Goal: Task Accomplishment & Management: Manage account settings

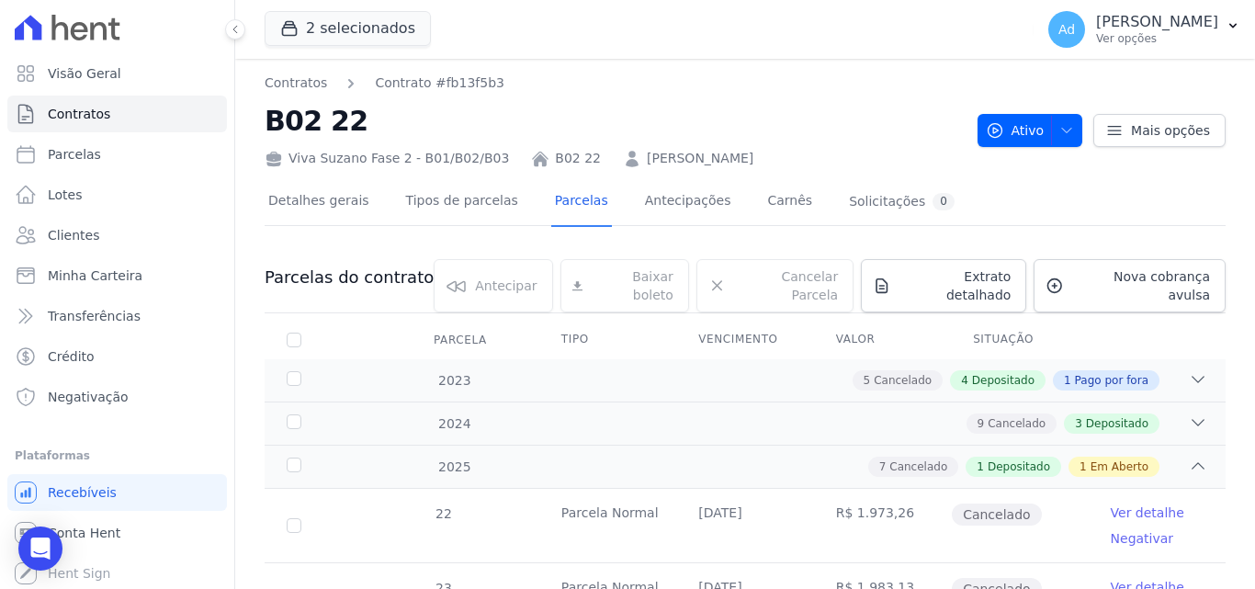
click at [912, 75] on nav "Contratos Contrato #fb13f5b3" at bounding box center [614, 82] width 698 height 19
click at [1147, 285] on span "Nova cobrança avulsa" at bounding box center [1140, 285] width 139 height 37
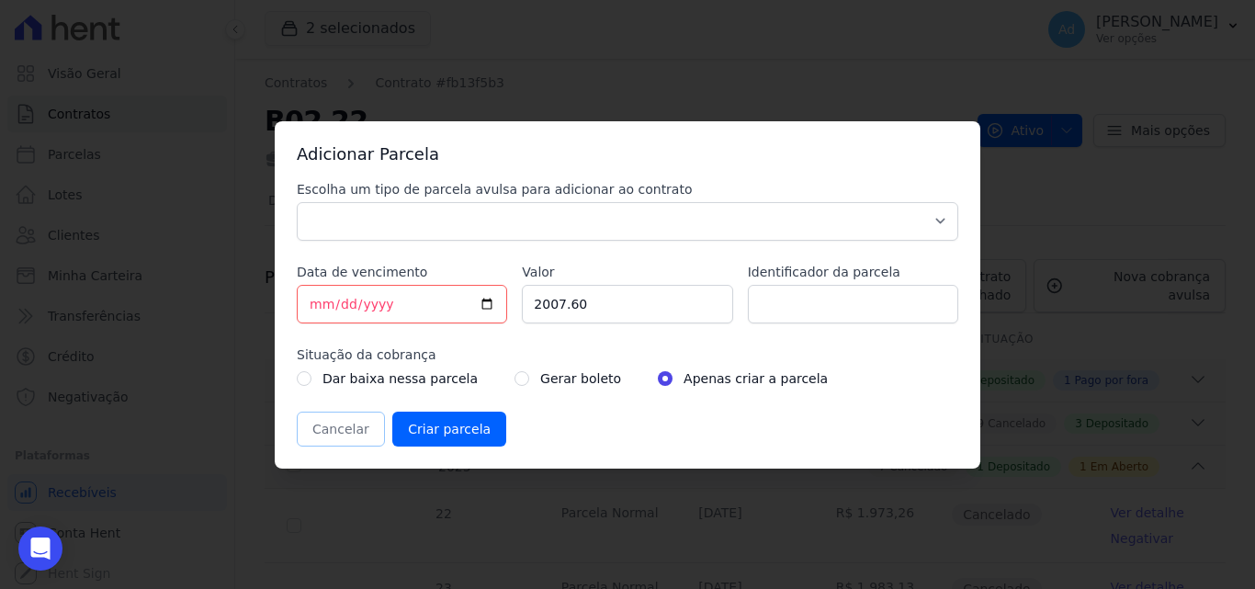
click at [352, 434] on button "Cancelar" at bounding box center [341, 429] width 88 height 35
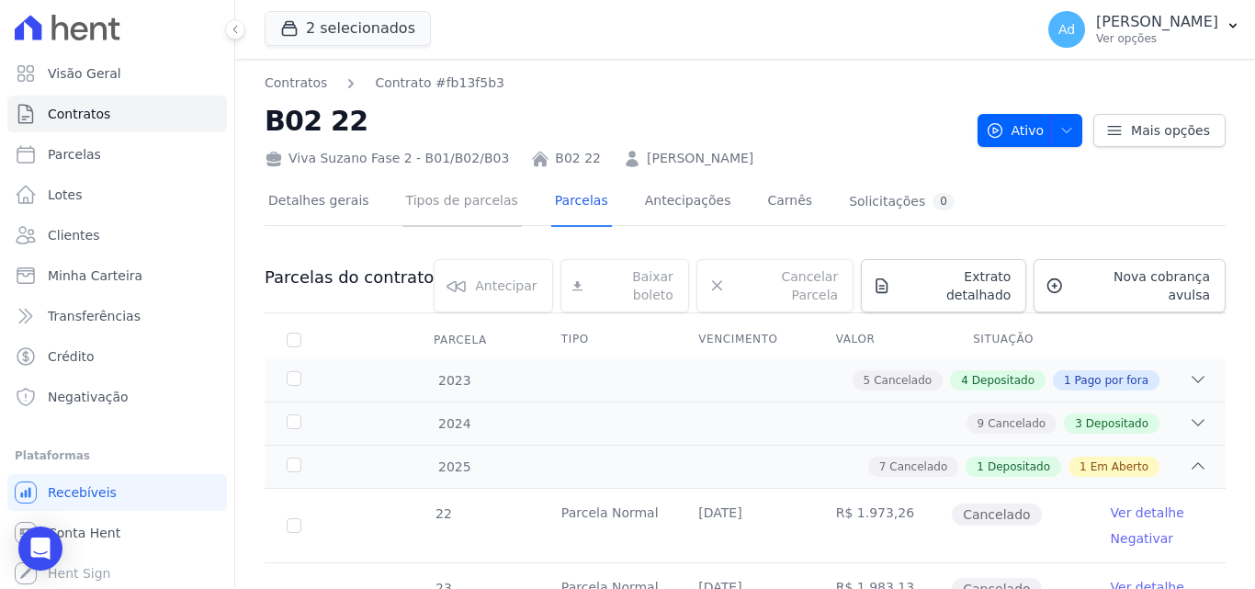
click at [461, 209] on link "Tipos de parcelas" at bounding box center [461, 202] width 119 height 49
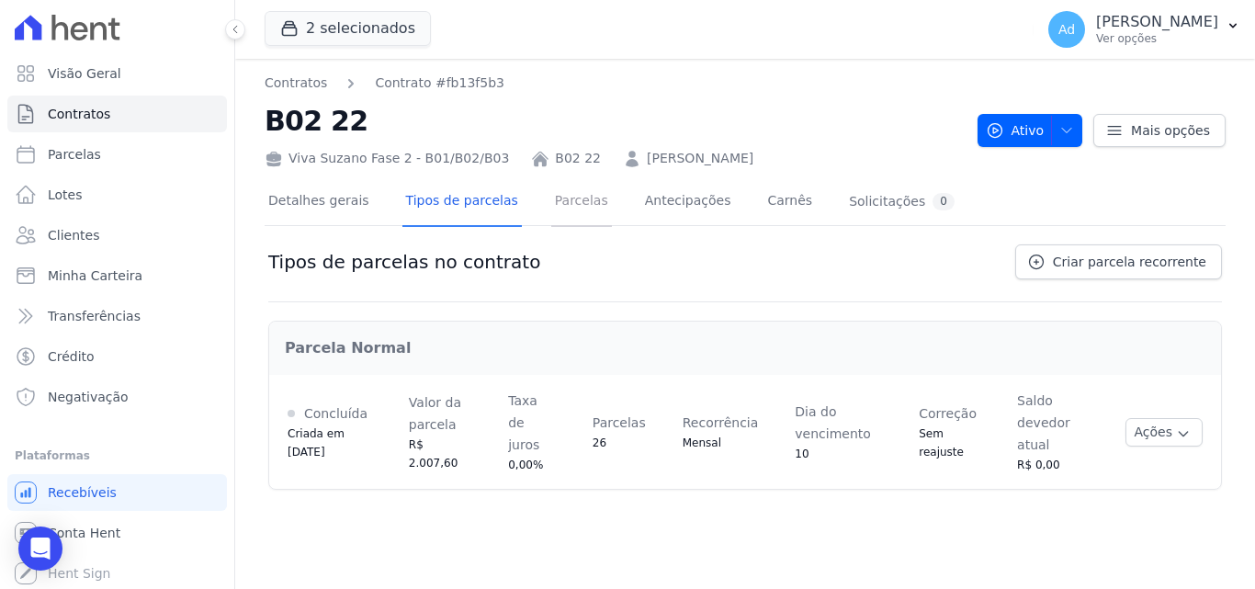
click at [551, 205] on link "Parcelas" at bounding box center [581, 202] width 61 height 49
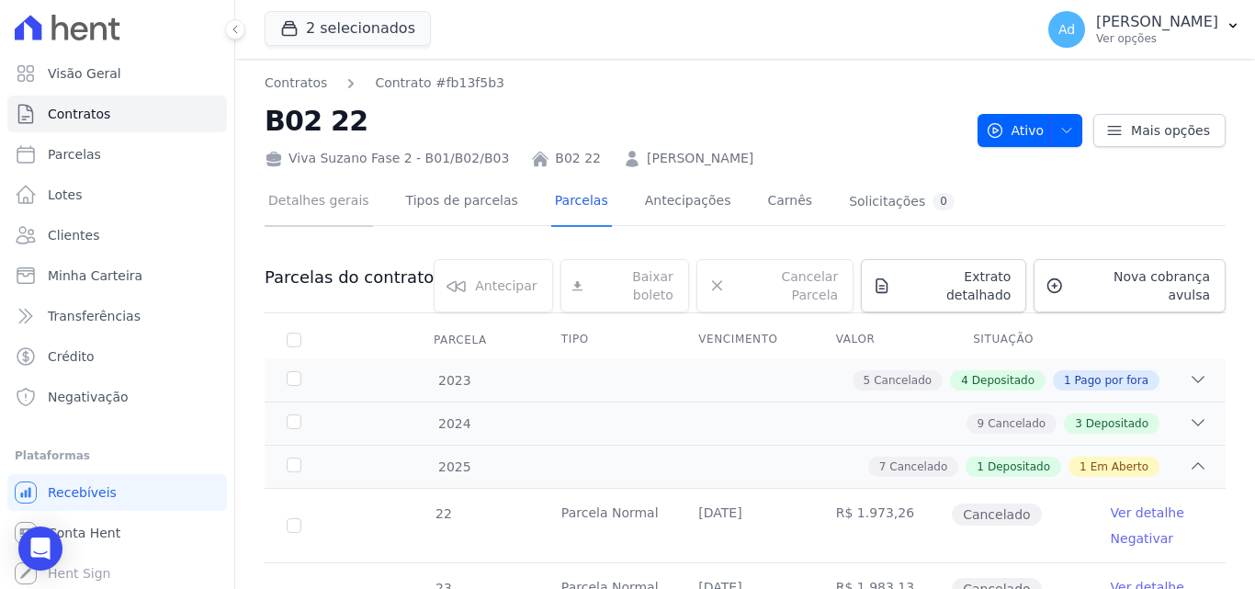
click at [324, 207] on link "Detalhes gerais" at bounding box center [319, 202] width 108 height 49
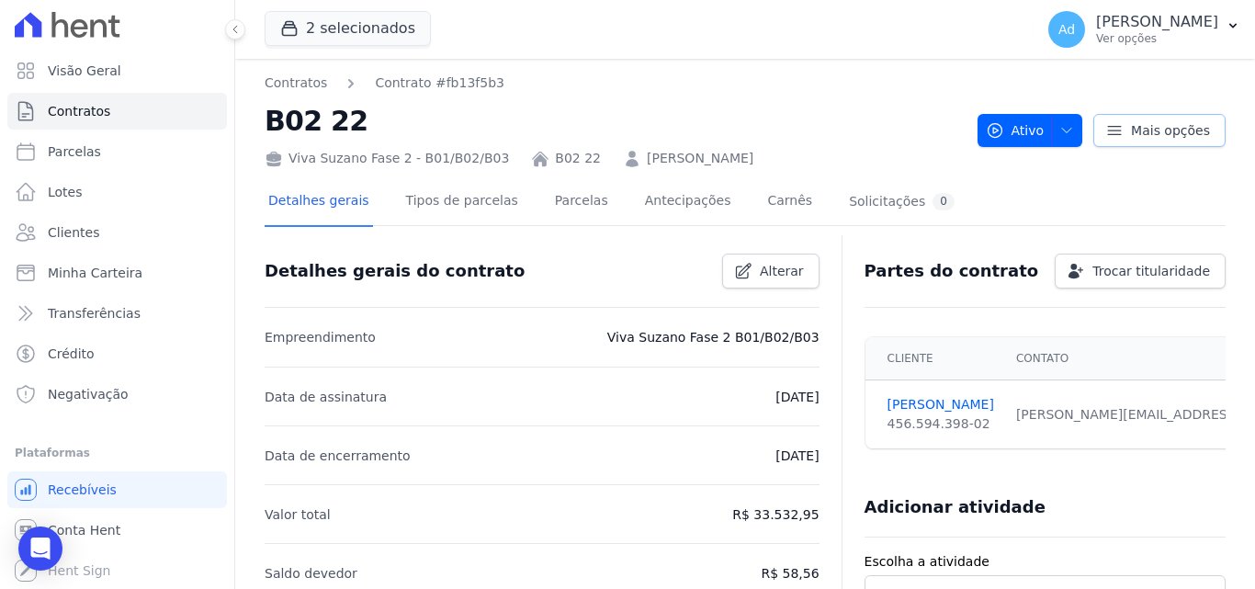
click at [1111, 128] on icon at bounding box center [1114, 130] width 18 height 18
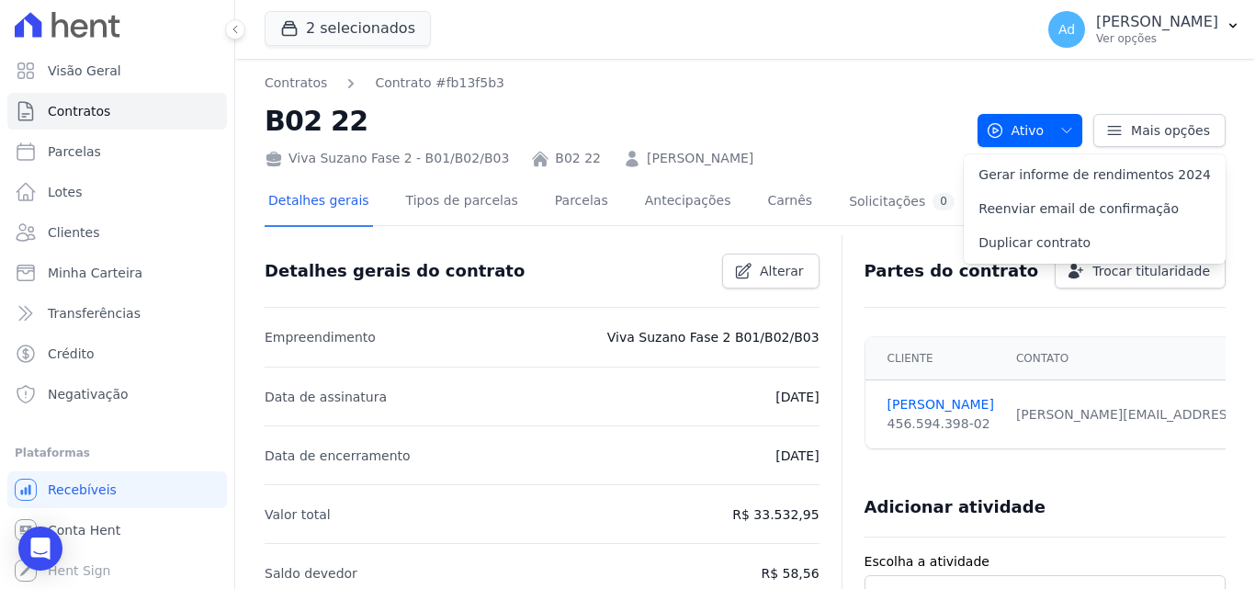
click at [829, 73] on nav "Contratos Contrato #fb13f5b3" at bounding box center [614, 82] width 698 height 19
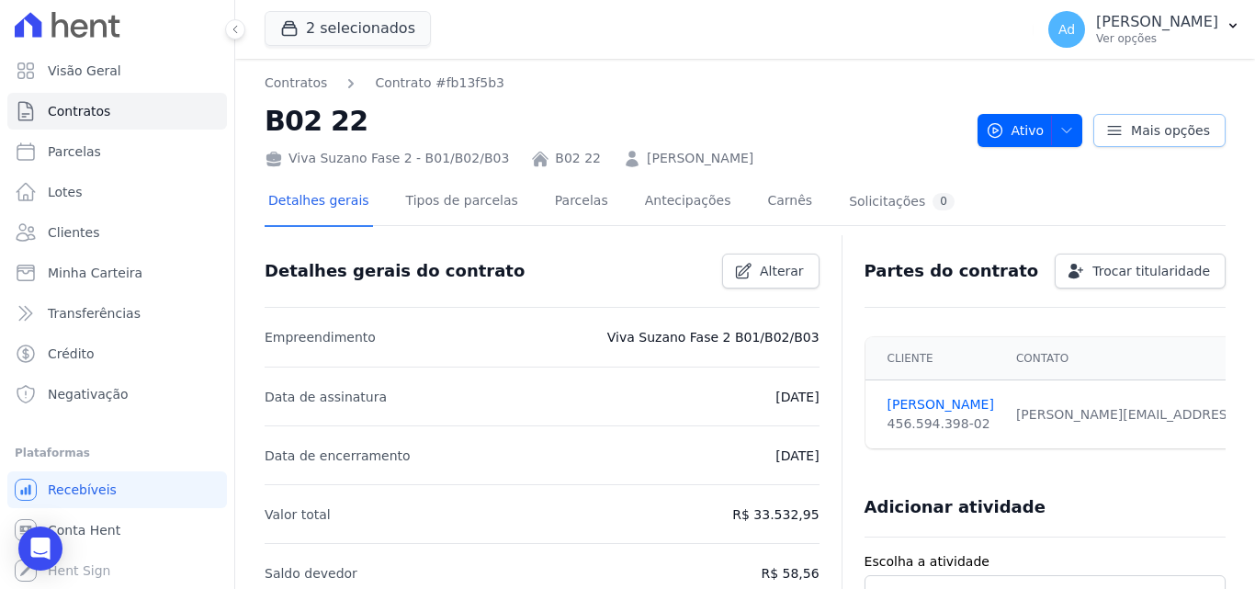
click at [1113, 137] on icon at bounding box center [1114, 130] width 18 height 18
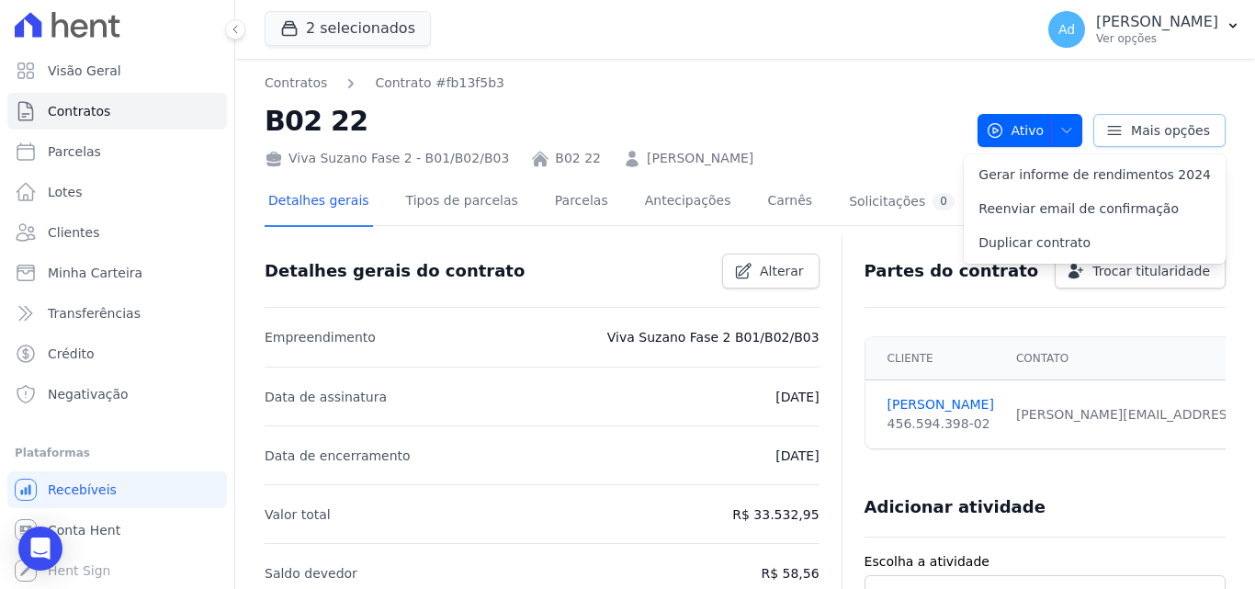
click at [1113, 137] on icon at bounding box center [1114, 130] width 18 height 18
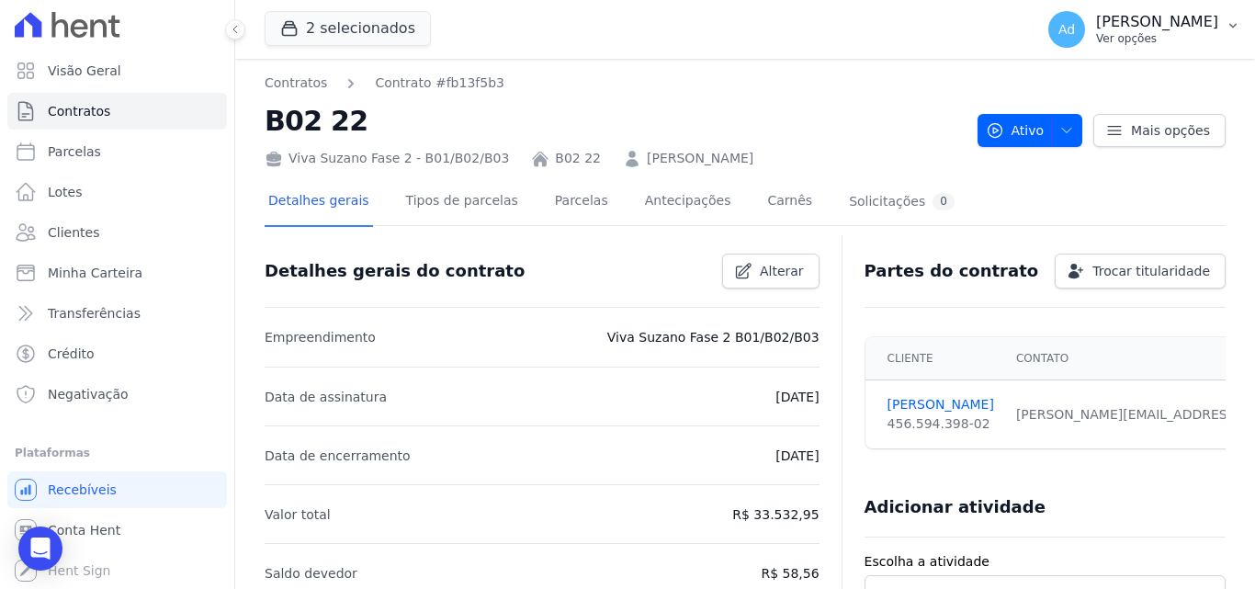
click at [1096, 43] on p "Ver opções" at bounding box center [1157, 38] width 122 height 15
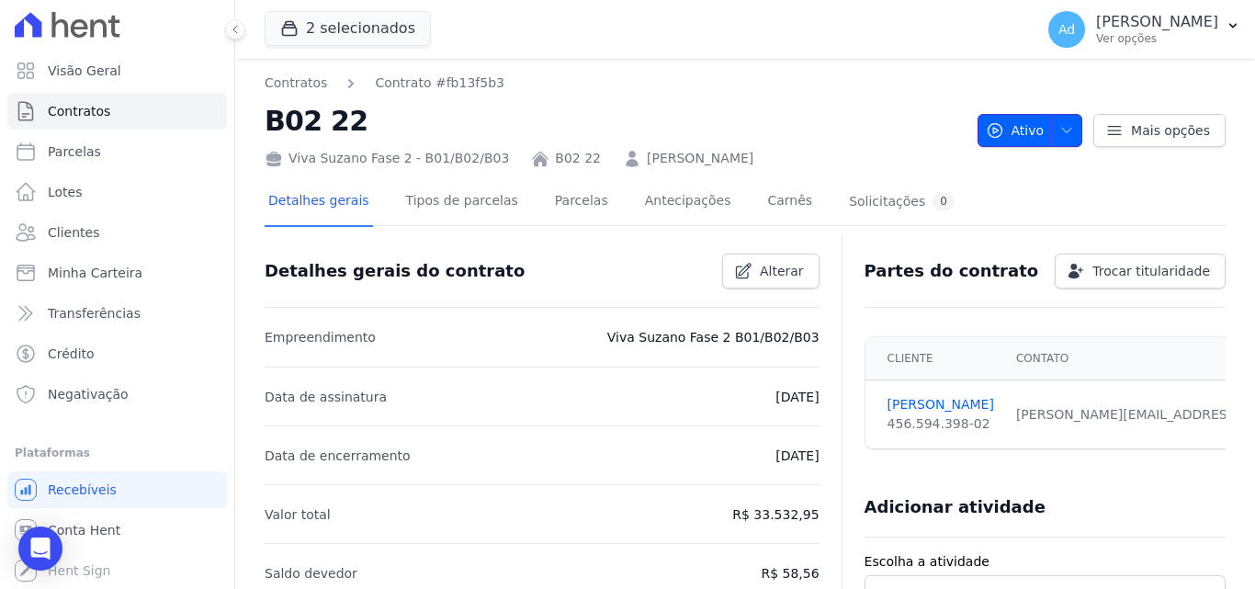
click at [1059, 130] on icon "button" at bounding box center [1066, 130] width 15 height 15
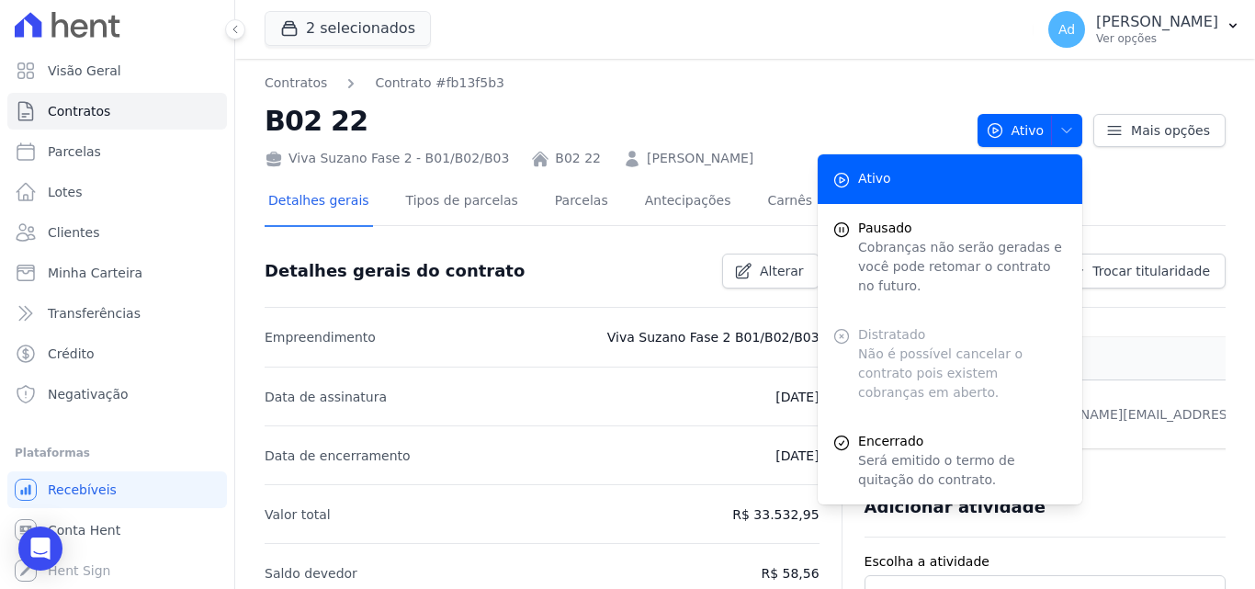
click at [807, 109] on h2 "B02 22" at bounding box center [614, 120] width 698 height 41
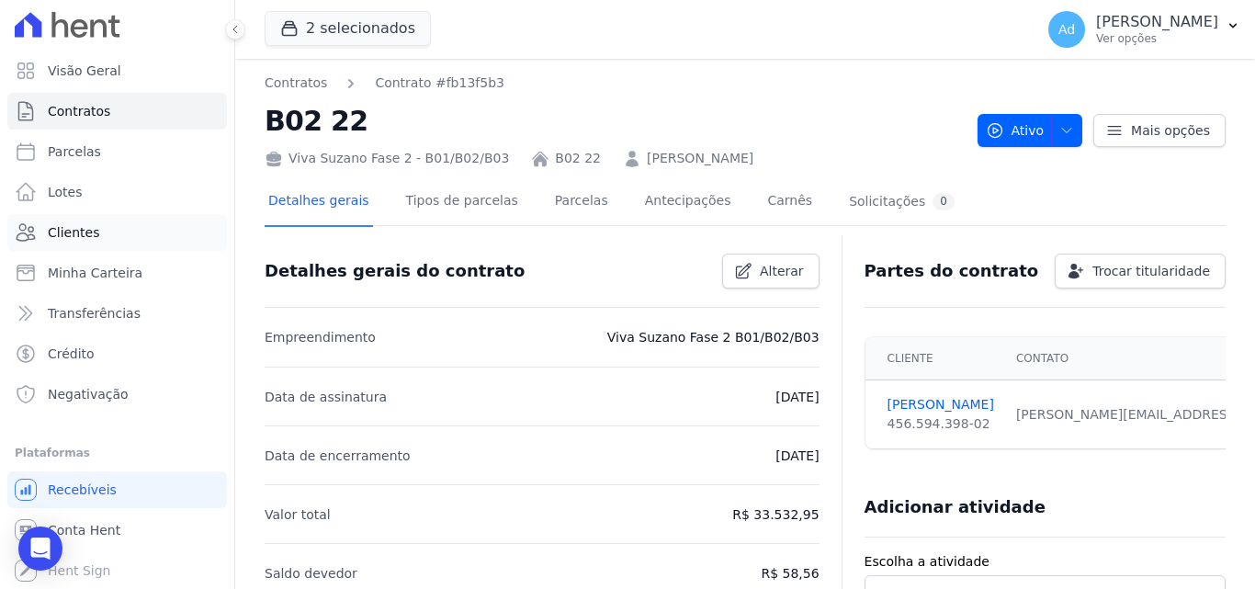
click at [75, 231] on span "Clientes" at bounding box center [73, 232] width 51 height 18
click at [1169, 425] on td "[PERSON_NAME][EMAIL_ADDRESS][DOMAIN_NAME] Email e telefone não confirmados." at bounding box center [1191, 414] width 372 height 69
click at [1168, 424] on td "[PERSON_NAME][EMAIL_ADDRESS][DOMAIN_NAME] Email e telefone não confirmados." at bounding box center [1191, 414] width 372 height 69
click at [1167, 423] on div "[PERSON_NAME][EMAIL_ADDRESS][DOMAIN_NAME] Email e telefone não confirmados." at bounding box center [1191, 414] width 350 height 19
click at [1162, 427] on td "[PERSON_NAME][EMAIL_ADDRESS][DOMAIN_NAME] Email e telefone não confirmados." at bounding box center [1191, 414] width 372 height 69
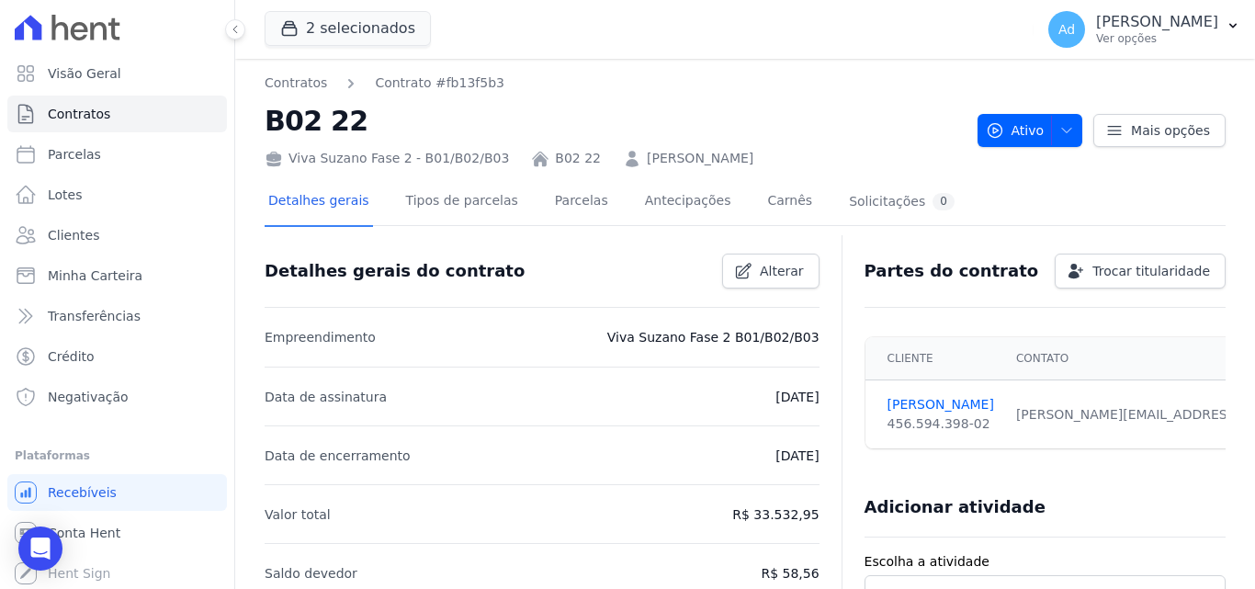
click at [1162, 427] on td "[PERSON_NAME][EMAIL_ADDRESS][DOMAIN_NAME] Email e telefone não confirmados." at bounding box center [1191, 414] width 372 height 69
click at [1237, 414] on icon at bounding box center [1244, 414] width 15 height 15
click at [1237, 413] on icon at bounding box center [1244, 414] width 15 height 15
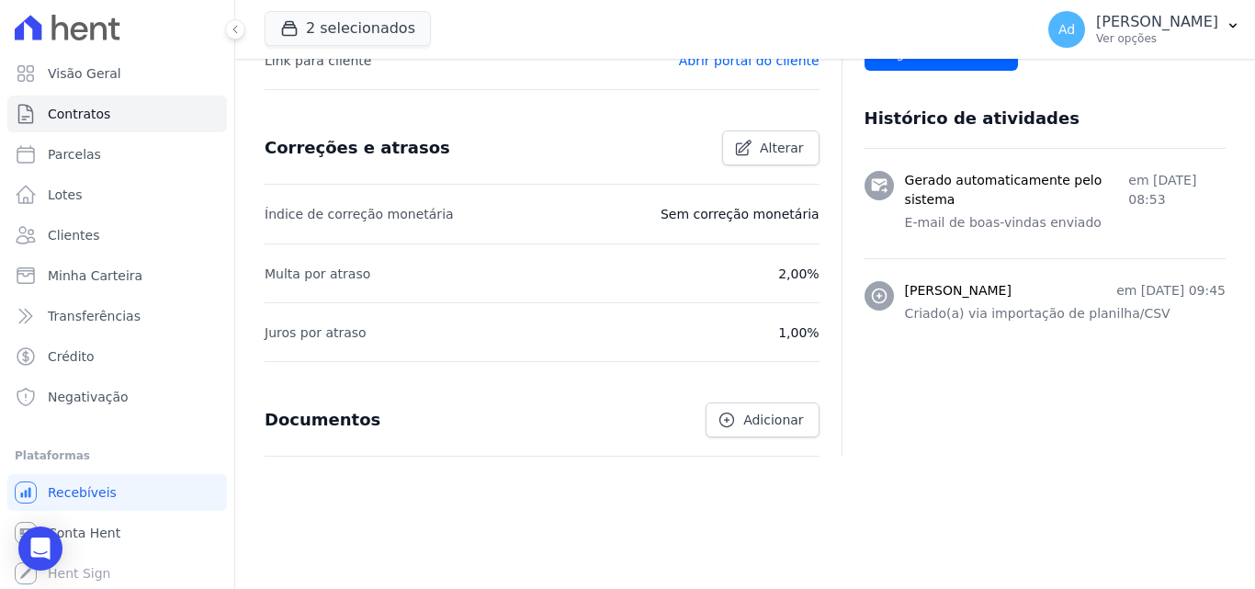
scroll to position [0, 0]
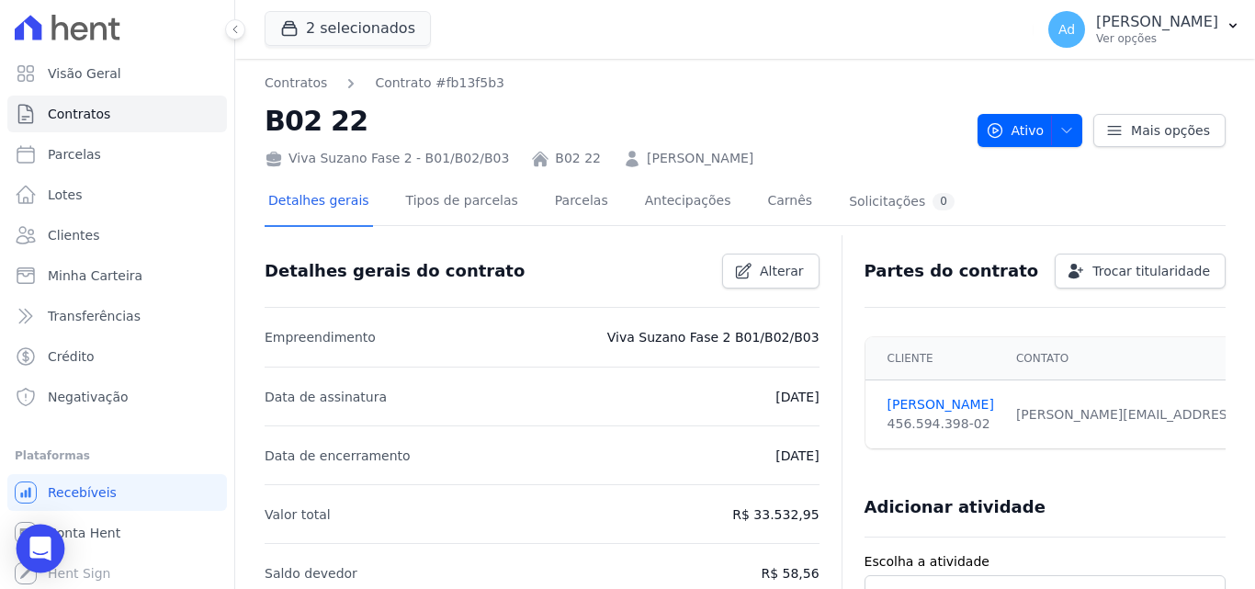
click at [47, 533] on div "Open Intercom Messenger" at bounding box center [41, 549] width 49 height 49
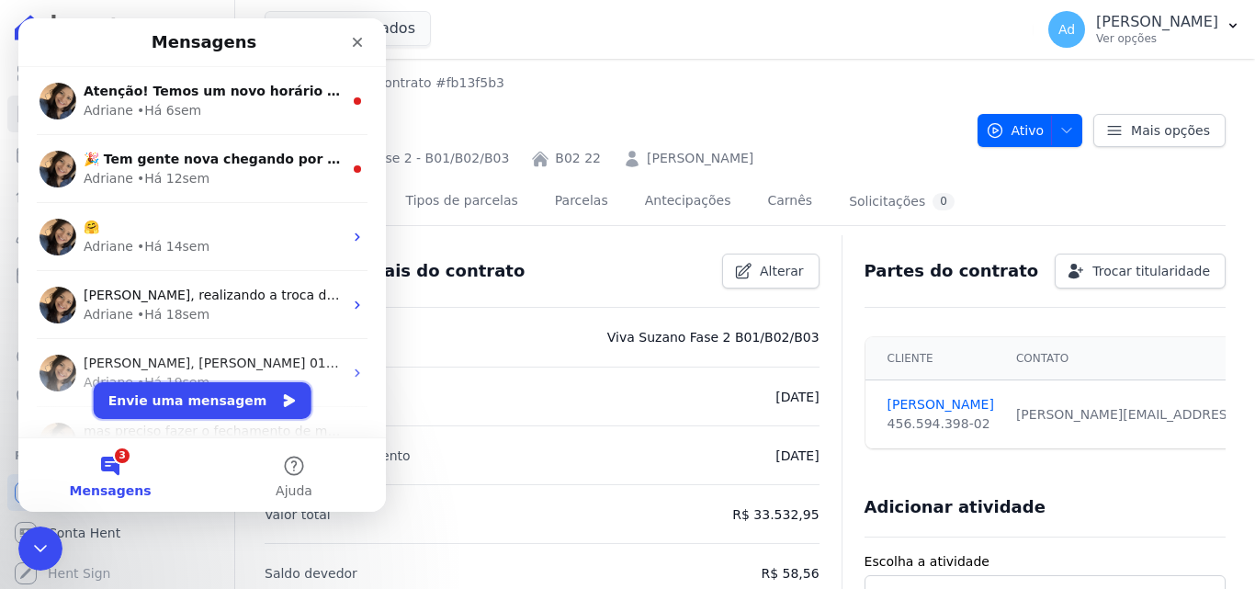
click at [192, 407] on button "Envie uma mensagem" at bounding box center [203, 400] width 218 height 37
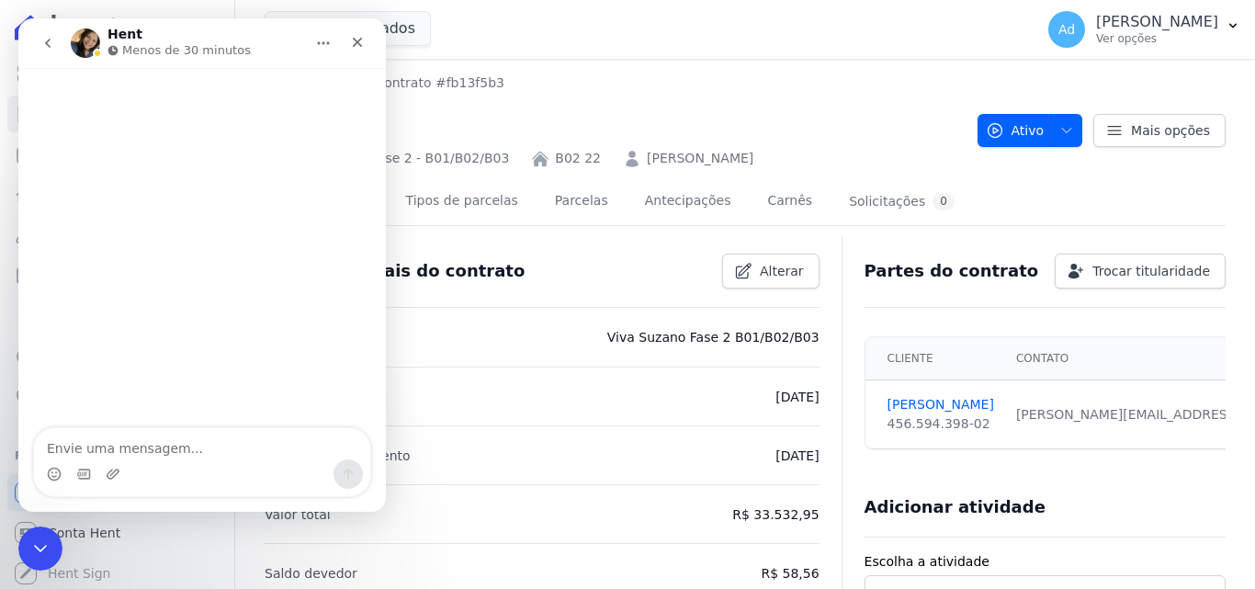
click at [188, 447] on textarea "Envie uma mensagem..." at bounding box center [202, 443] width 336 height 31
type textarea "b"
type textarea "Boa tarde!"
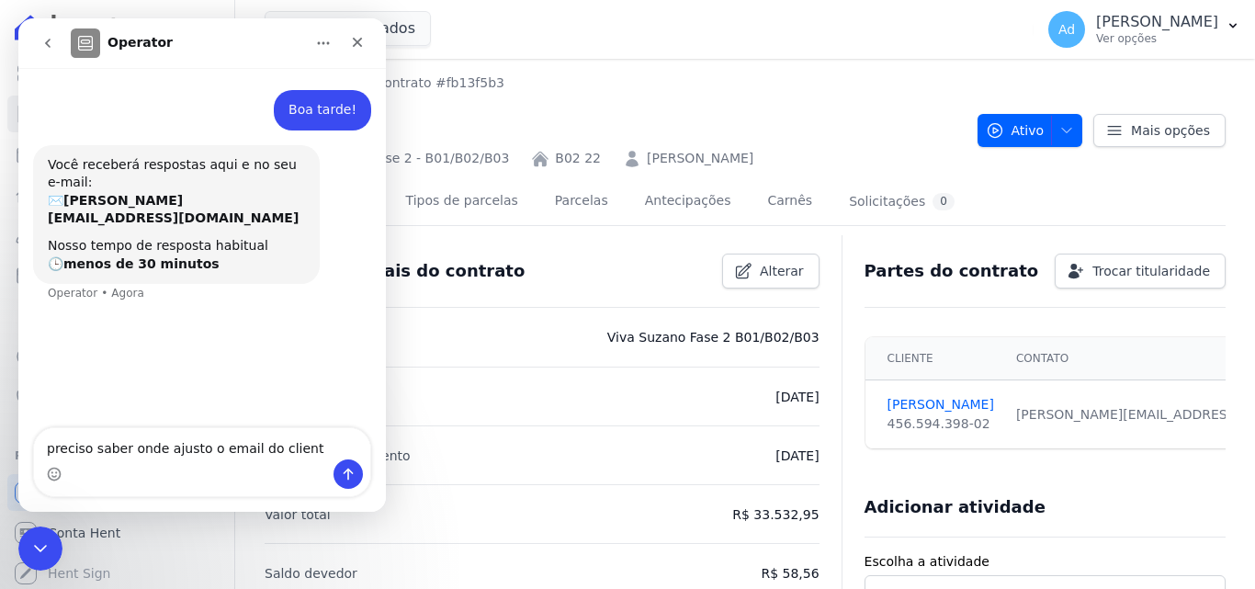
type textarea "preciso saber onde ajusto o email do cliente"
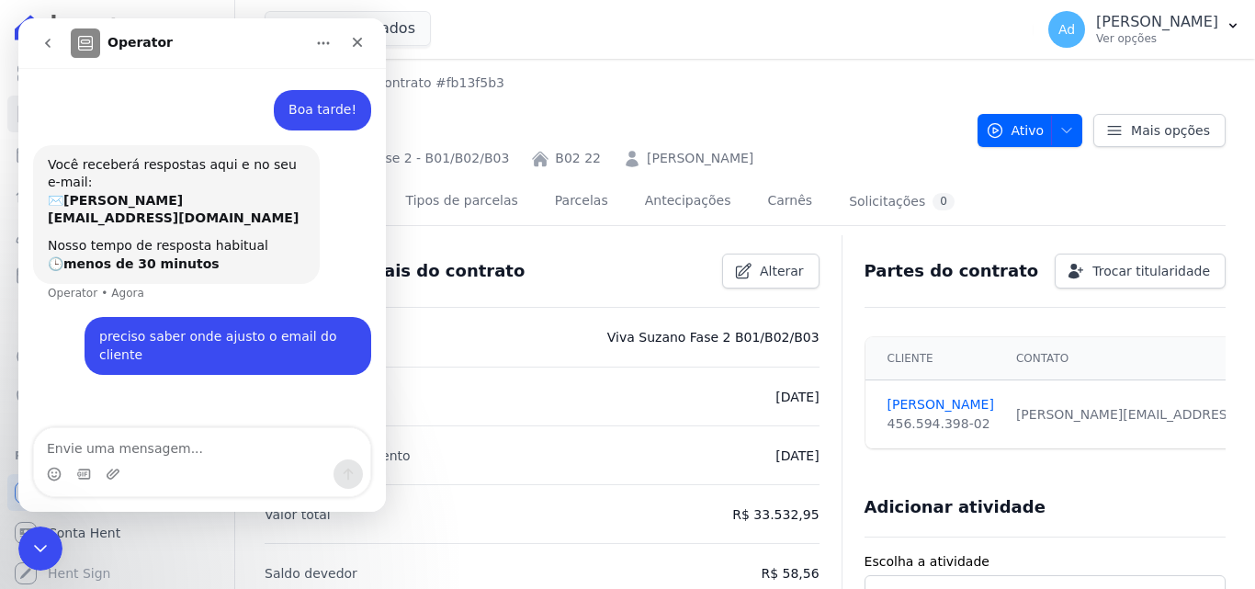
click at [545, 82] on nav "Contratos Contrato #fb13f5b3" at bounding box center [614, 82] width 698 height 19
click at [671, 446] on li "Data de encerramento [DATE]" at bounding box center [542, 454] width 555 height 59
click at [321, 43] on icon "Início" at bounding box center [323, 43] width 15 height 15
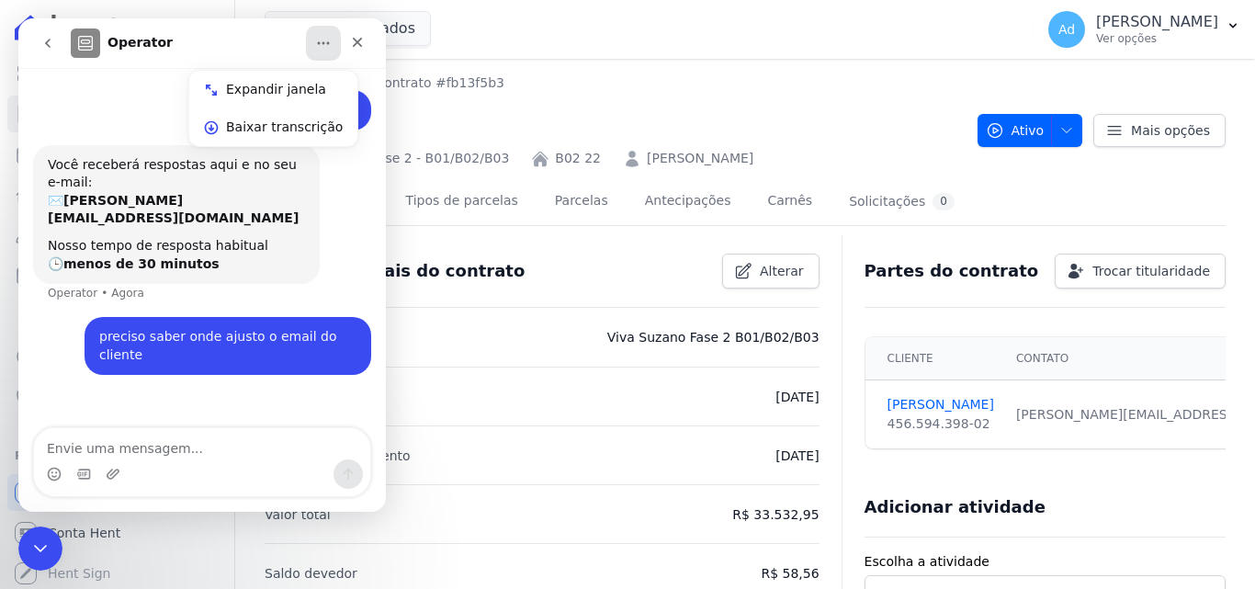
click at [576, 73] on nav "Contratos Contrato #fb13f5b3" at bounding box center [614, 82] width 698 height 19
click at [46, 549] on icon "Encerramento do Messenger da Intercom" at bounding box center [40, 548] width 22 height 22
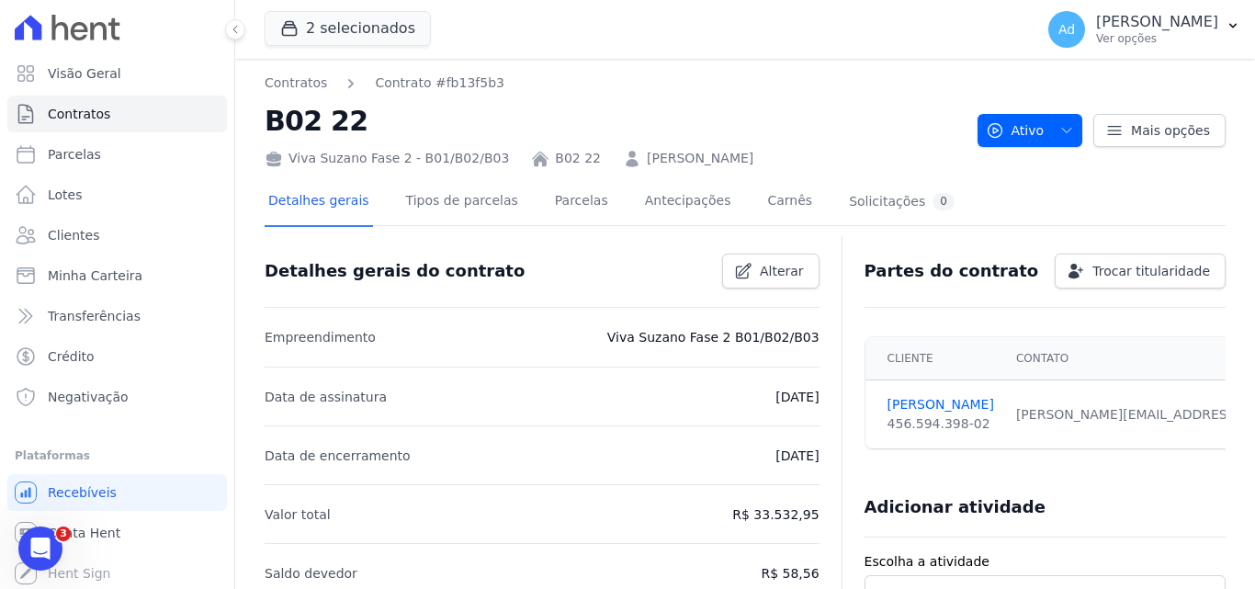
click at [43, 543] on icon "Abertura do Messenger da Intercom" at bounding box center [41, 549] width 30 height 30
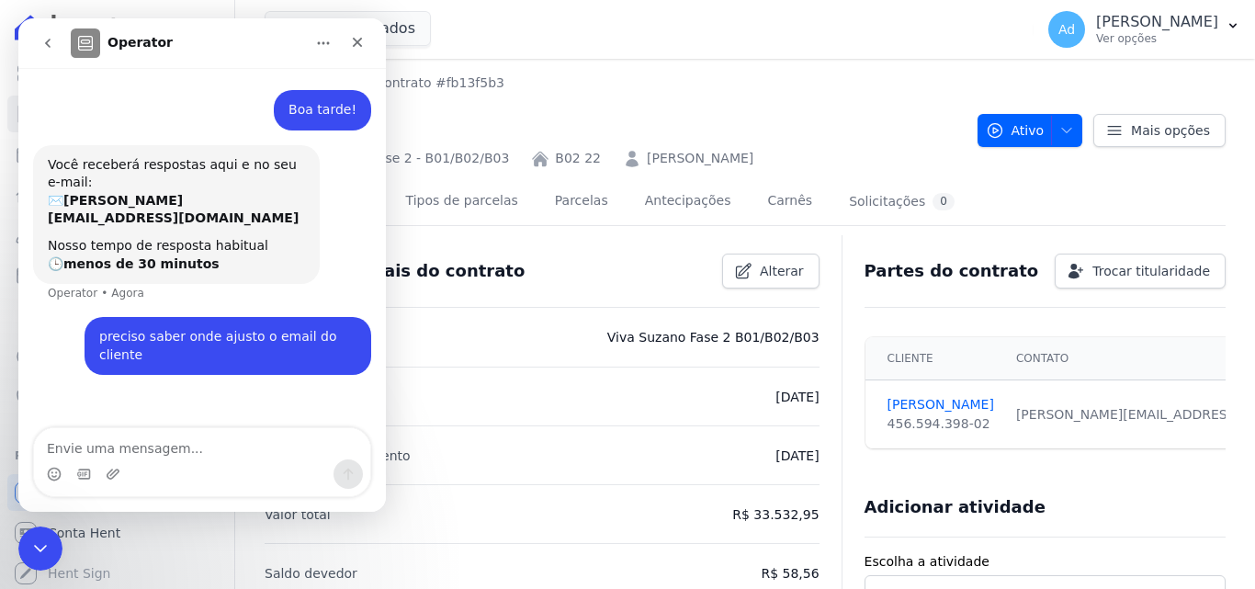
click at [43, 543] on icon "Encerramento do Messenger da Intercom" at bounding box center [40, 548] width 22 height 22
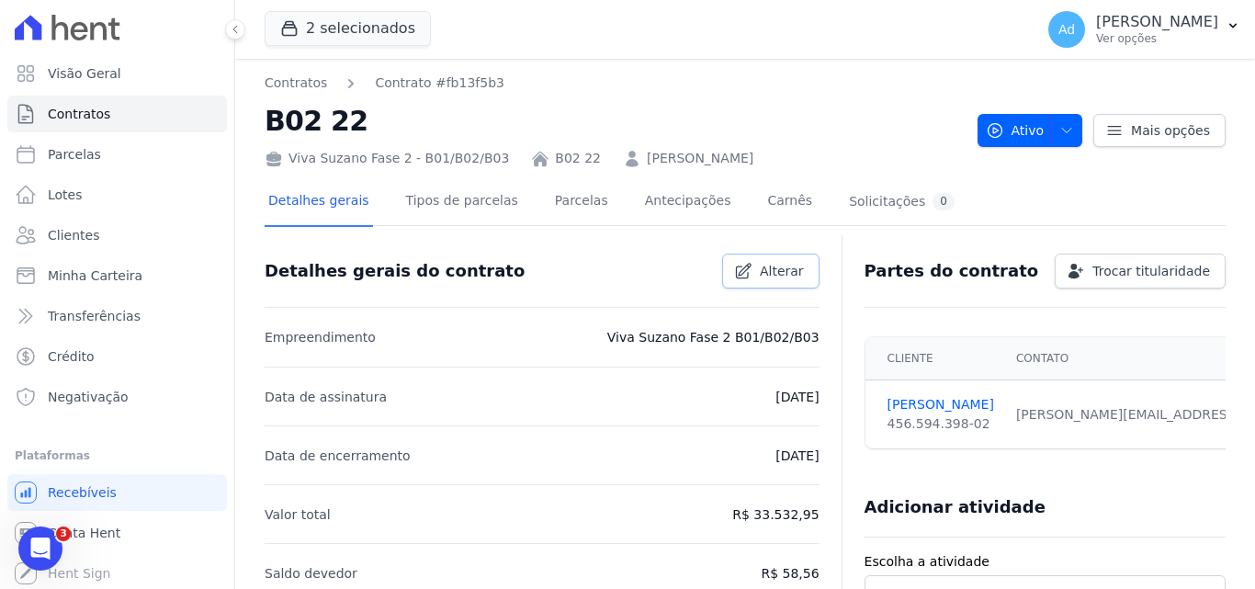
click at [745, 268] on icon at bounding box center [743, 271] width 18 height 18
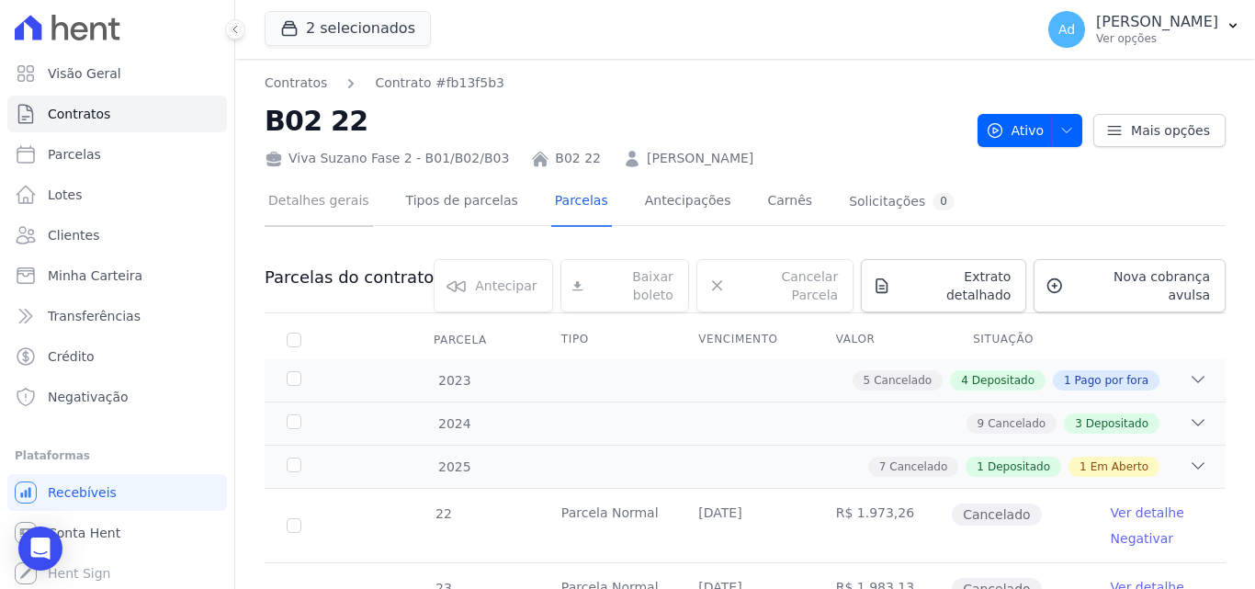
click at [297, 194] on link "Detalhes gerais" at bounding box center [319, 202] width 108 height 49
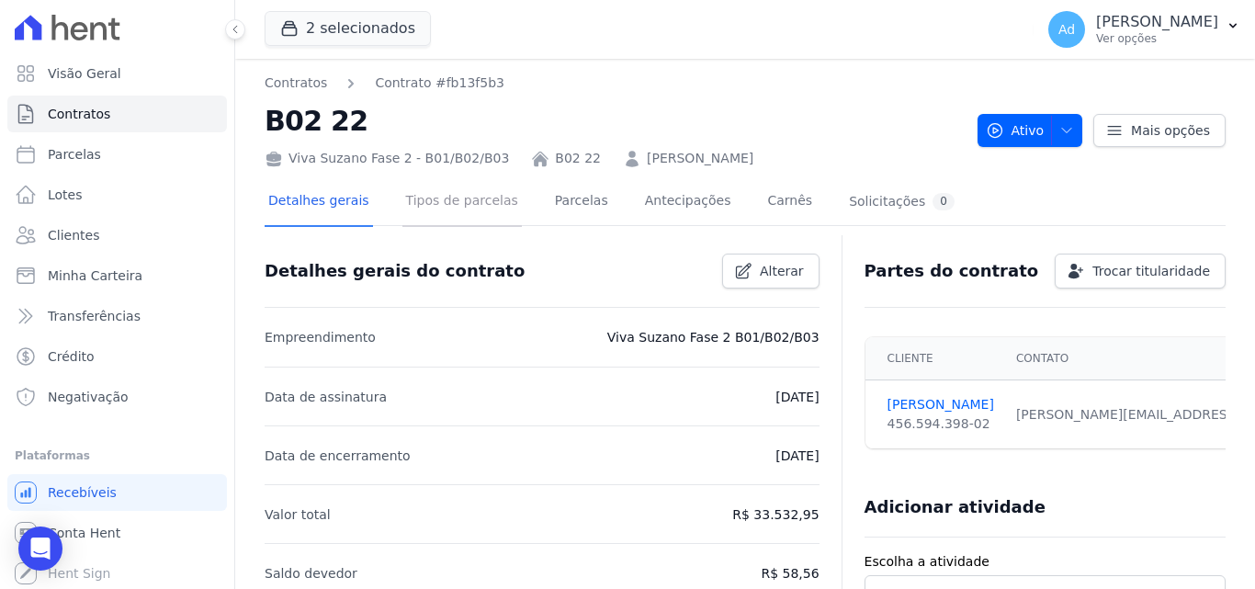
click at [438, 205] on link "Tipos de parcelas" at bounding box center [461, 202] width 119 height 49
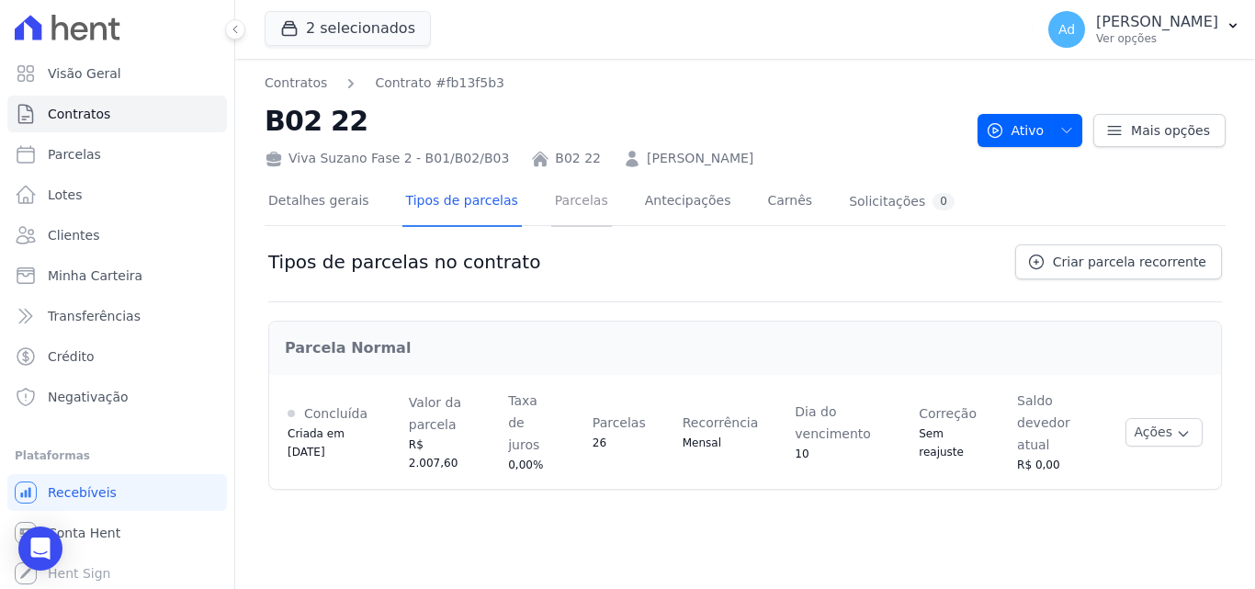
click at [560, 195] on link "Parcelas" at bounding box center [581, 202] width 61 height 49
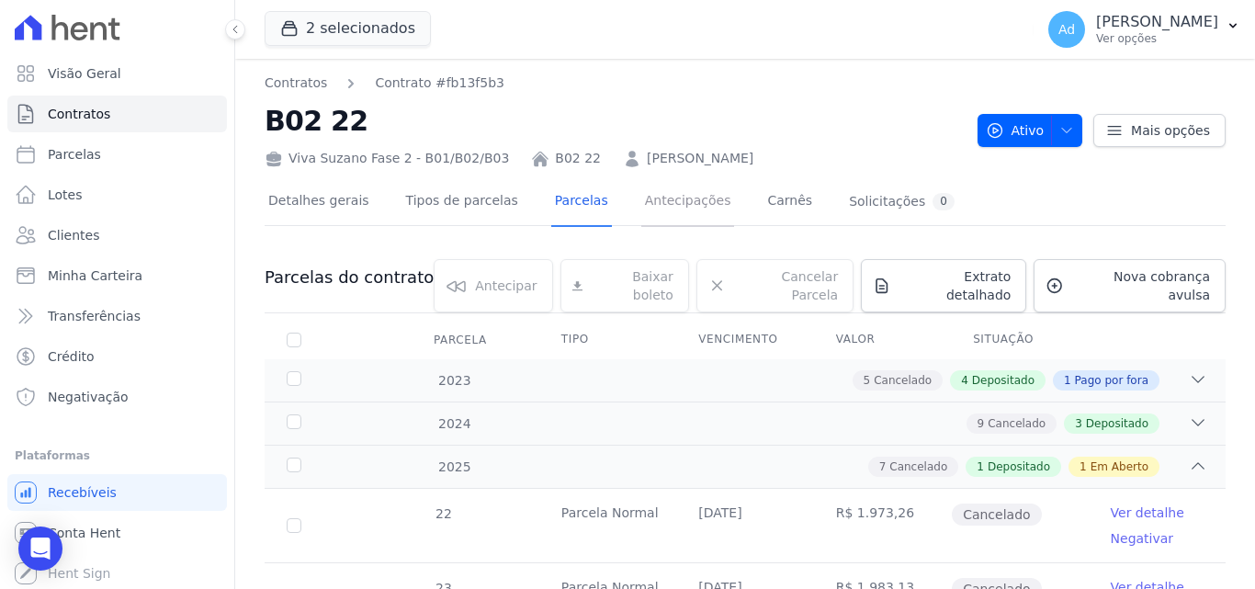
click at [647, 203] on link "Antecipações" at bounding box center [688, 202] width 94 height 49
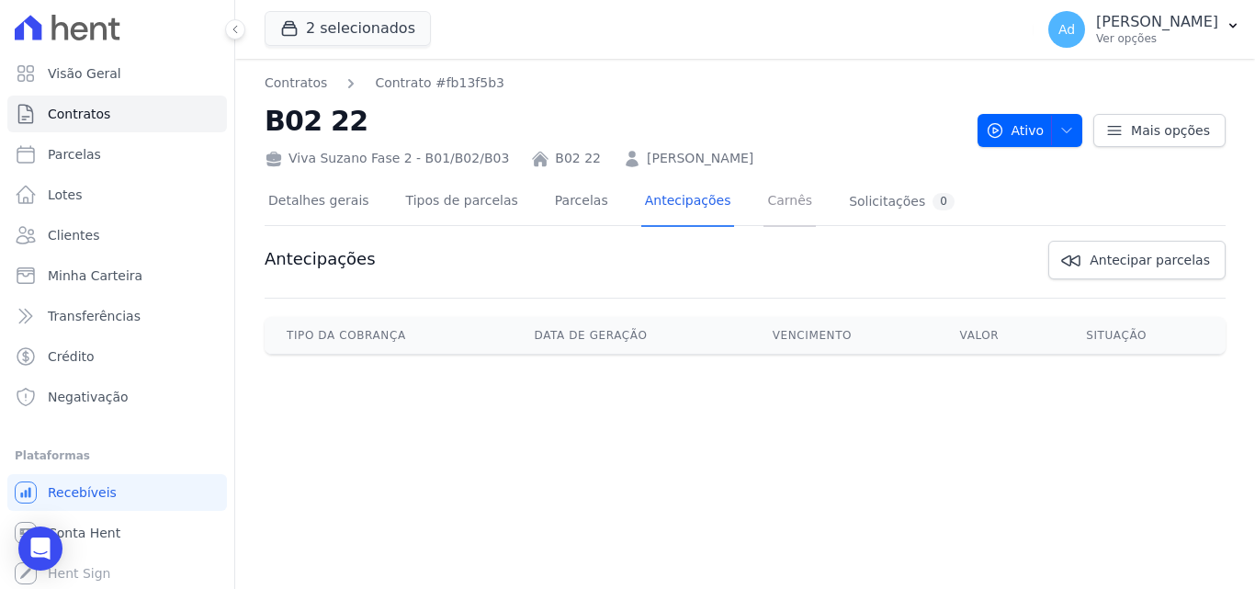
click at [763, 203] on link "Carnês" at bounding box center [789, 202] width 52 height 49
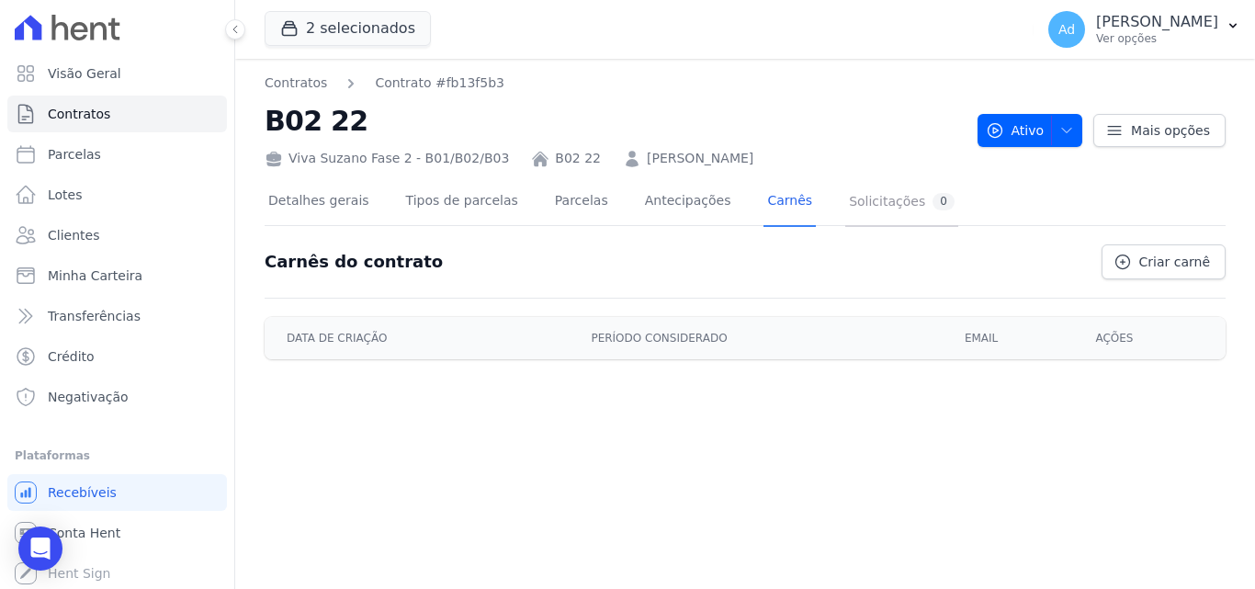
click at [849, 194] on div "Solicitações 0" at bounding box center [902, 201] width 106 height 17
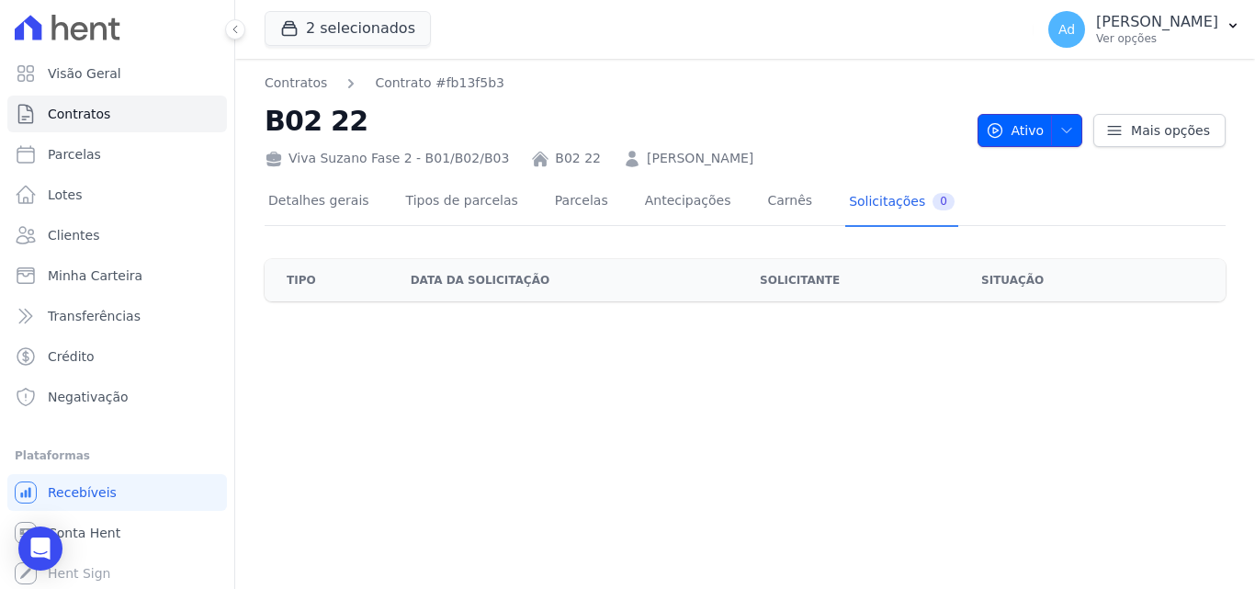
click at [1083, 136] on button "Ativo" at bounding box center [1030, 130] width 106 height 33
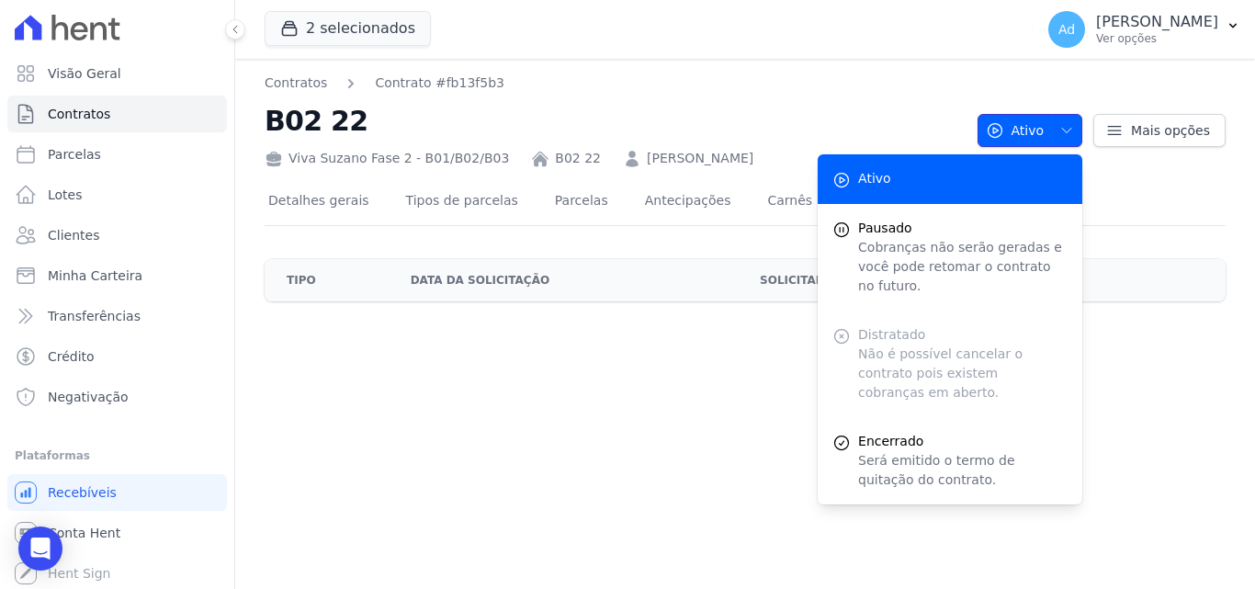
click at [1083, 136] on button "Ativo" at bounding box center [1030, 130] width 106 height 33
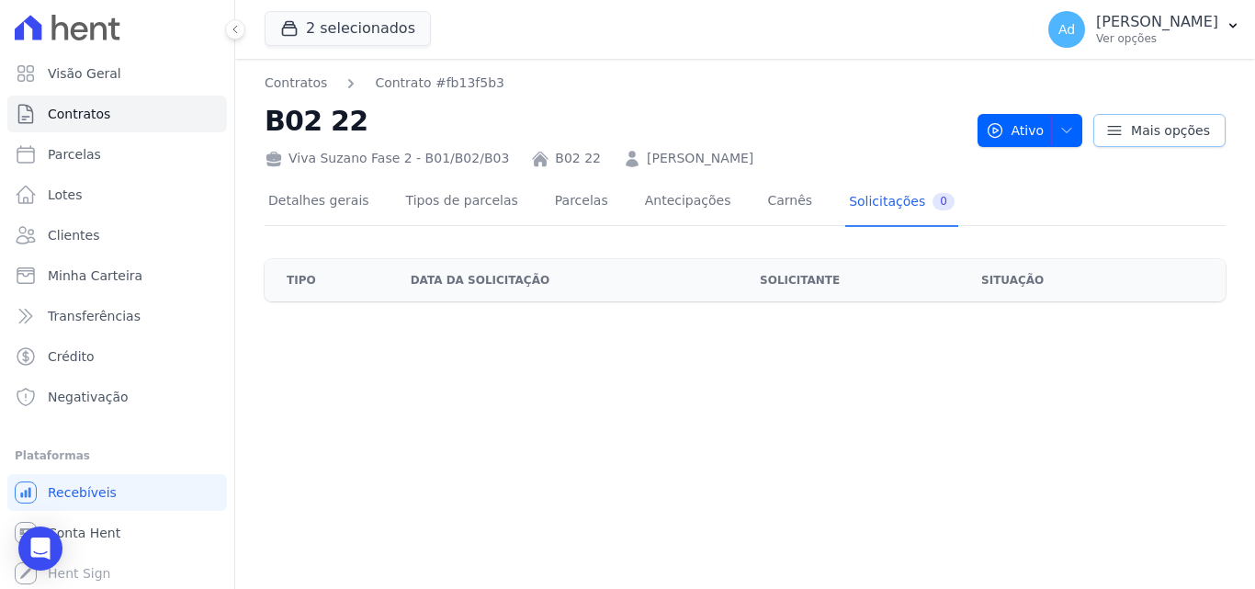
click at [1131, 130] on link "Mais opções" at bounding box center [1159, 130] width 132 height 33
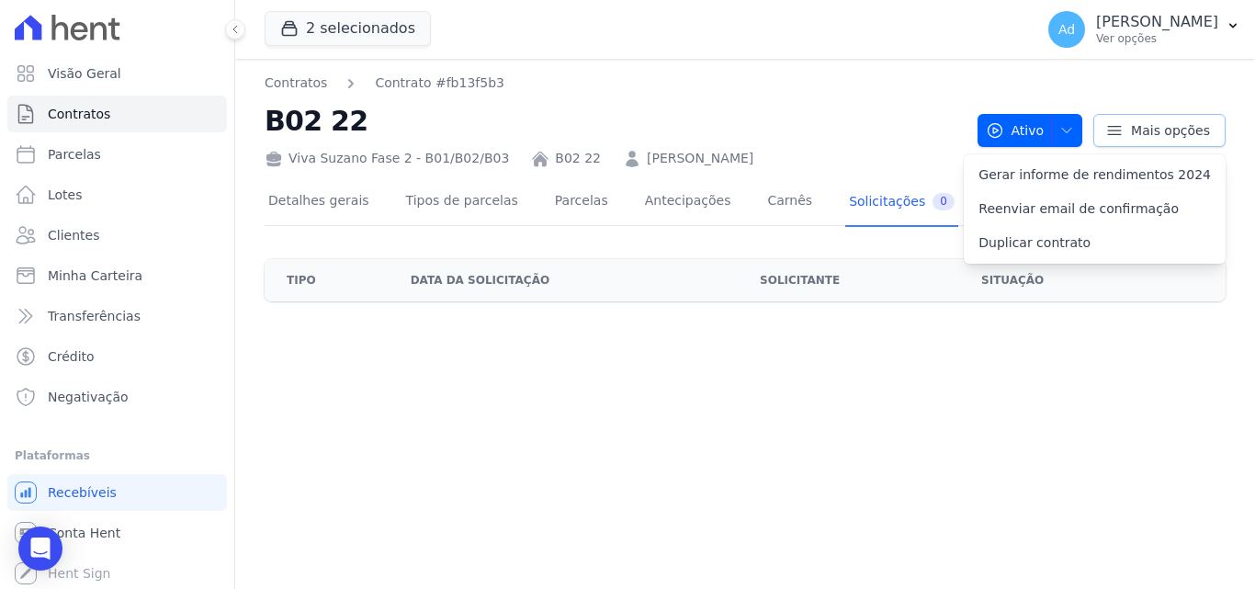
click at [1131, 130] on link "Mais opções" at bounding box center [1159, 130] width 132 height 33
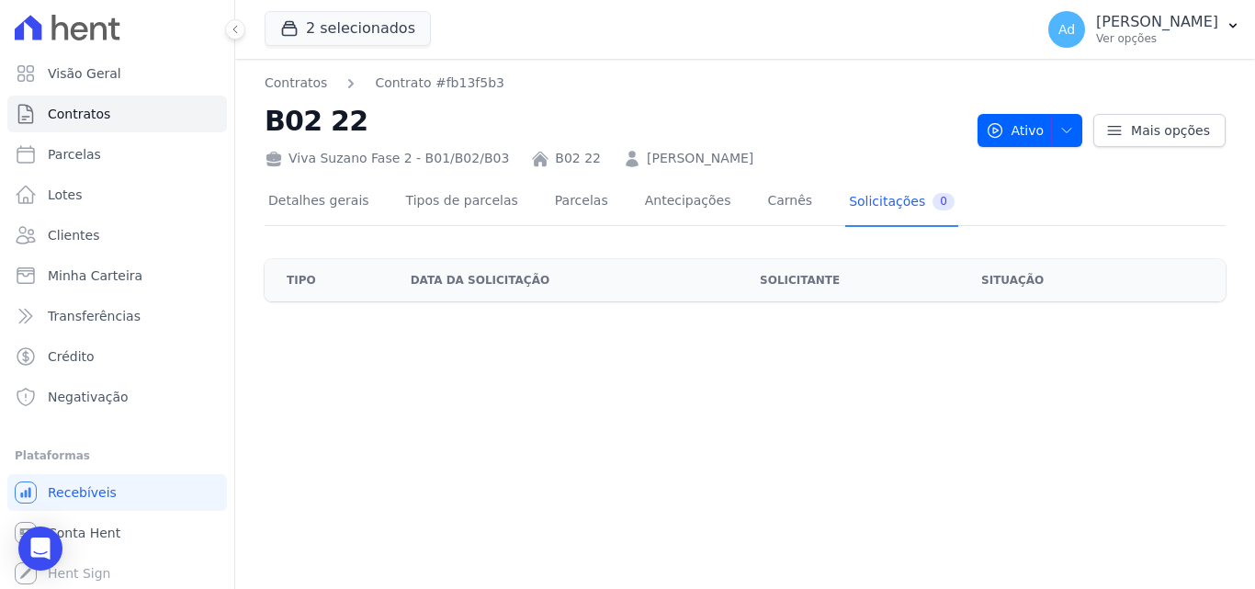
click at [1144, 79] on div "Contratos Contrato #fb13f5b3 B02 22 Viva Suzano Fase 2 - B01/B02/B03 B02 22 [PE…" at bounding box center [745, 120] width 961 height 95
click at [48, 542] on icon "Abertura do Messenger da Intercom" at bounding box center [41, 549] width 30 height 30
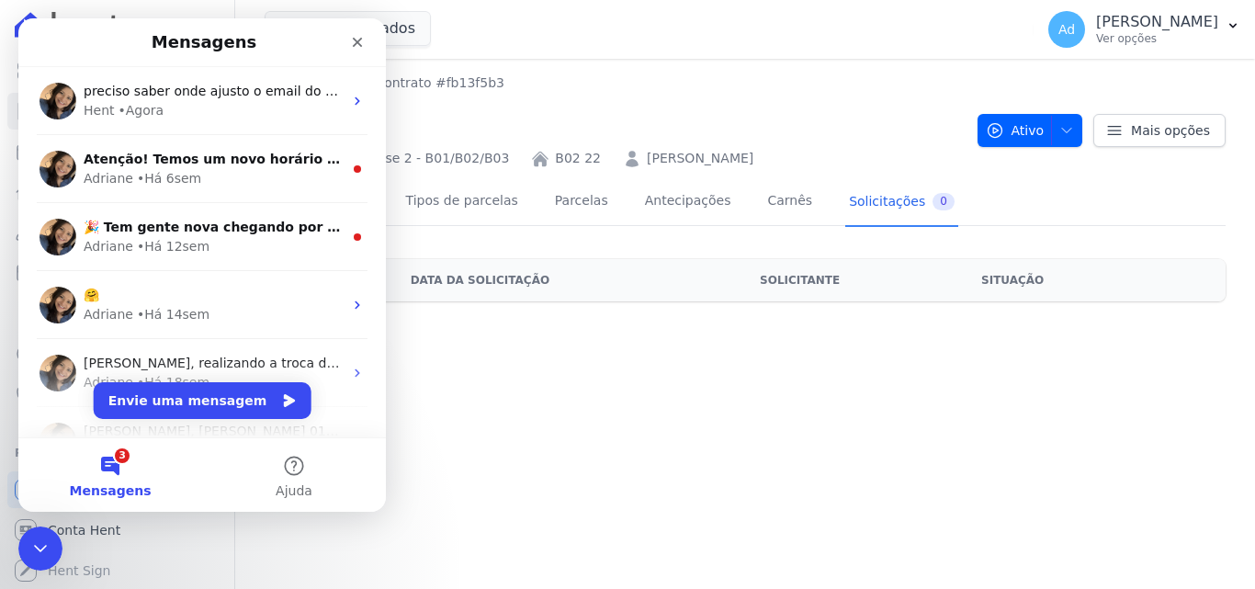
click at [118, 460] on button "3 Mensagens" at bounding box center [110, 474] width 184 height 73
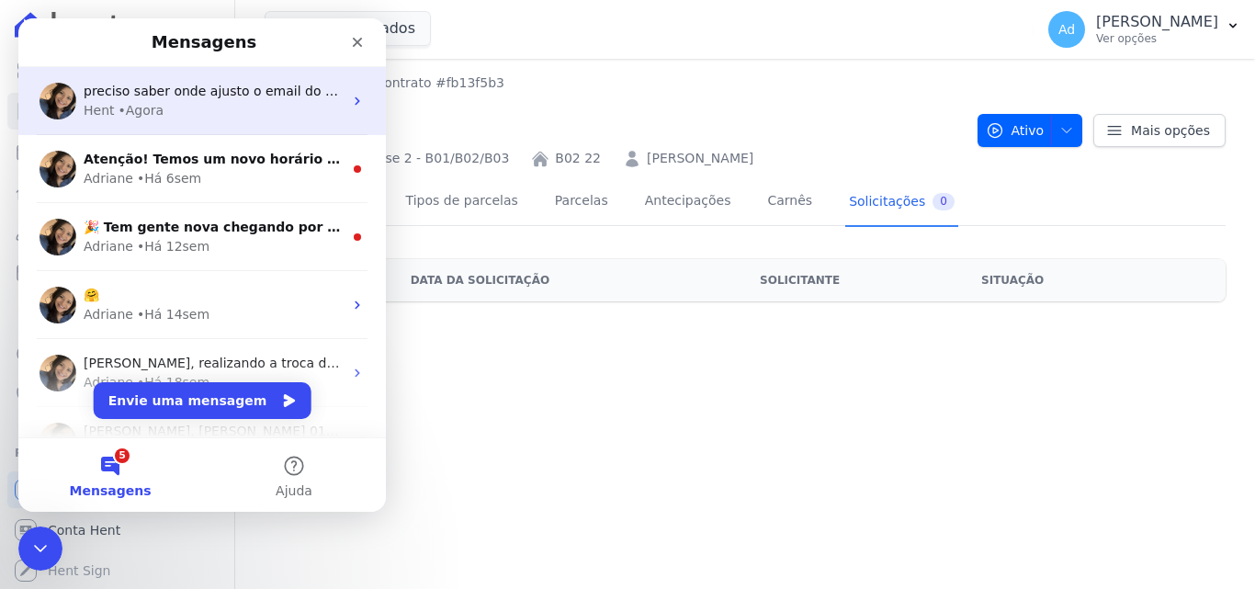
click at [188, 92] on span "preciso saber onde ajusto o email do cliente" at bounding box center [226, 91] width 285 height 15
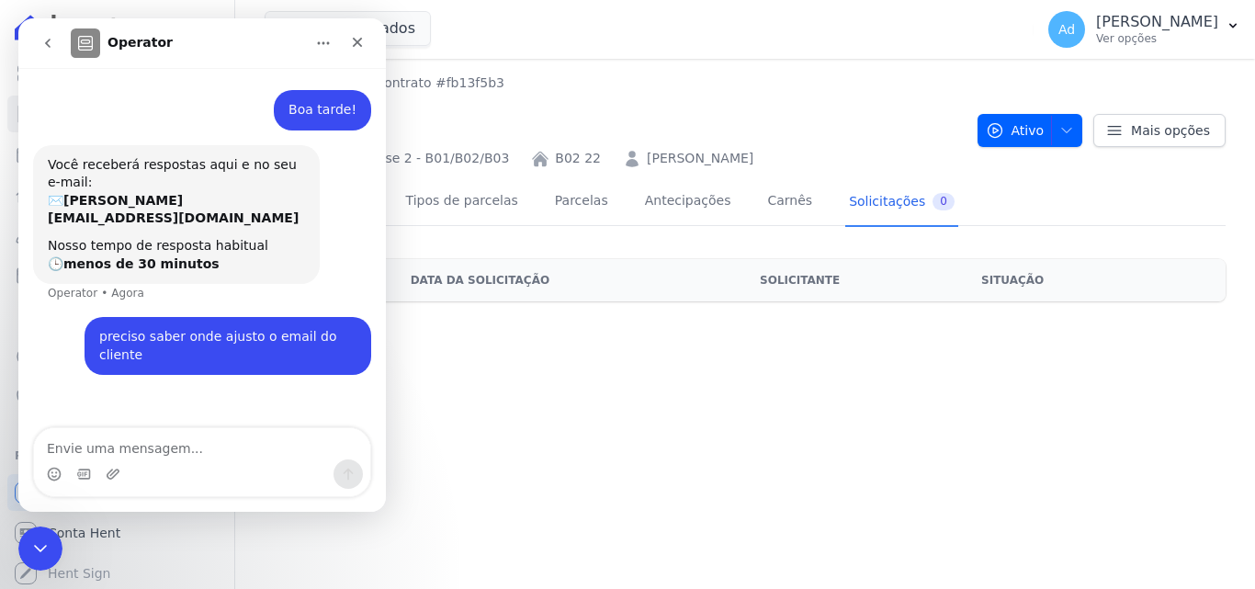
click at [719, 438] on div "Contratos Contrato #fb13f5b3 B02 22 Viva Suzano Fase 2 - B01/B02/B03 B02 22 [PE…" at bounding box center [745, 324] width 1020 height 530
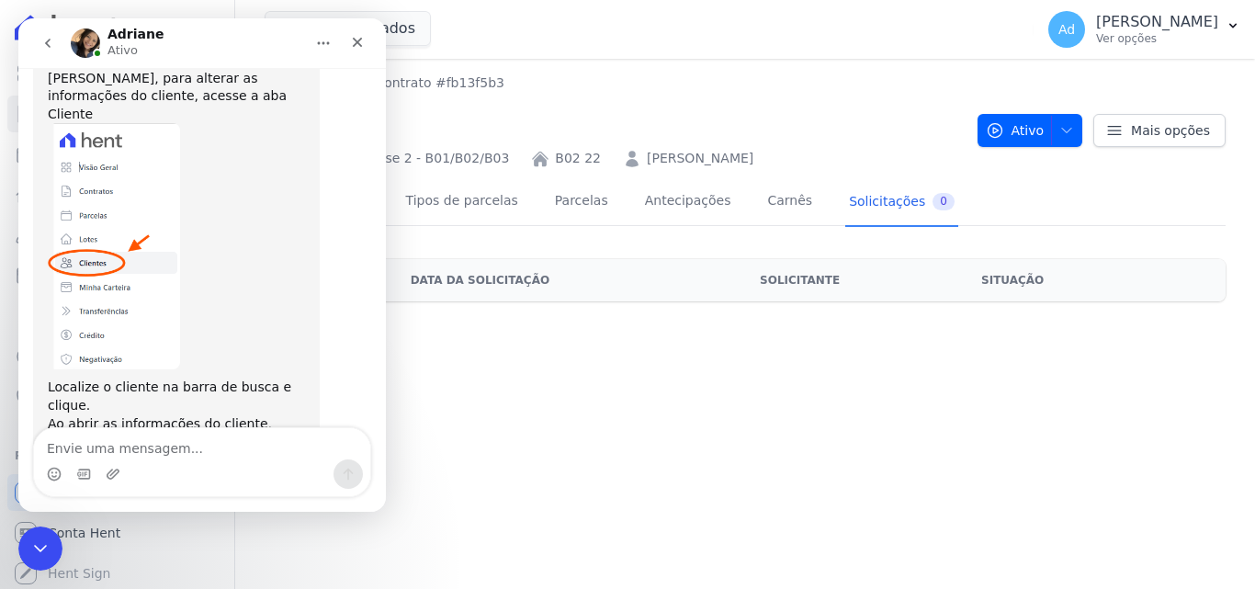
scroll to position [434, 0]
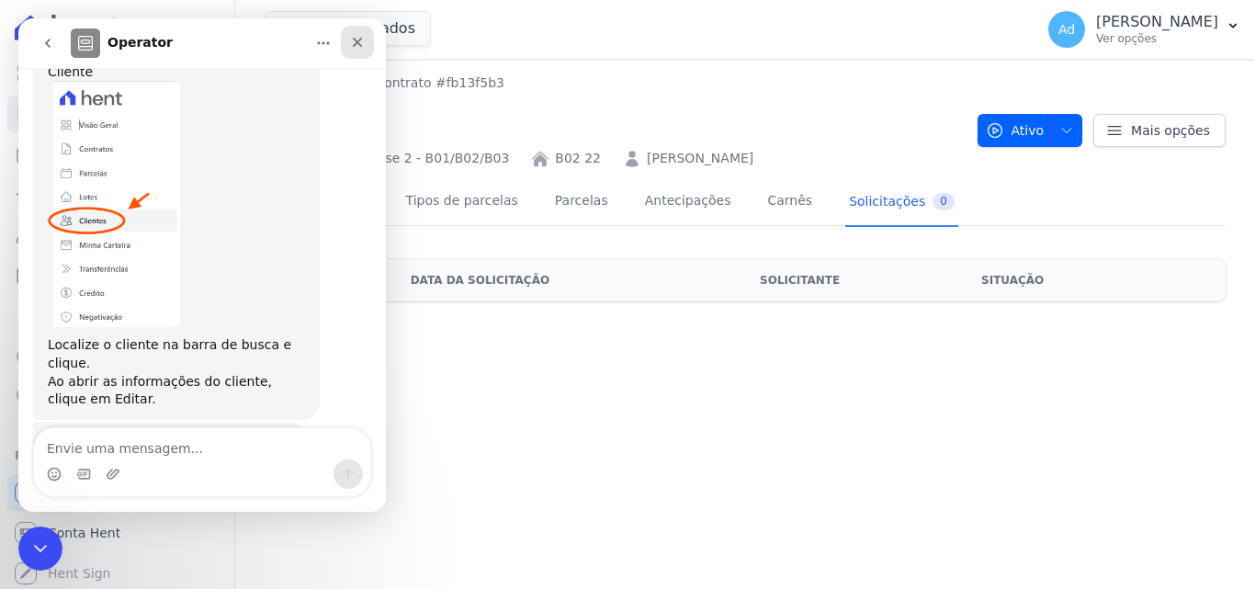
click at [355, 49] on icon "Fechar" at bounding box center [357, 42] width 15 height 15
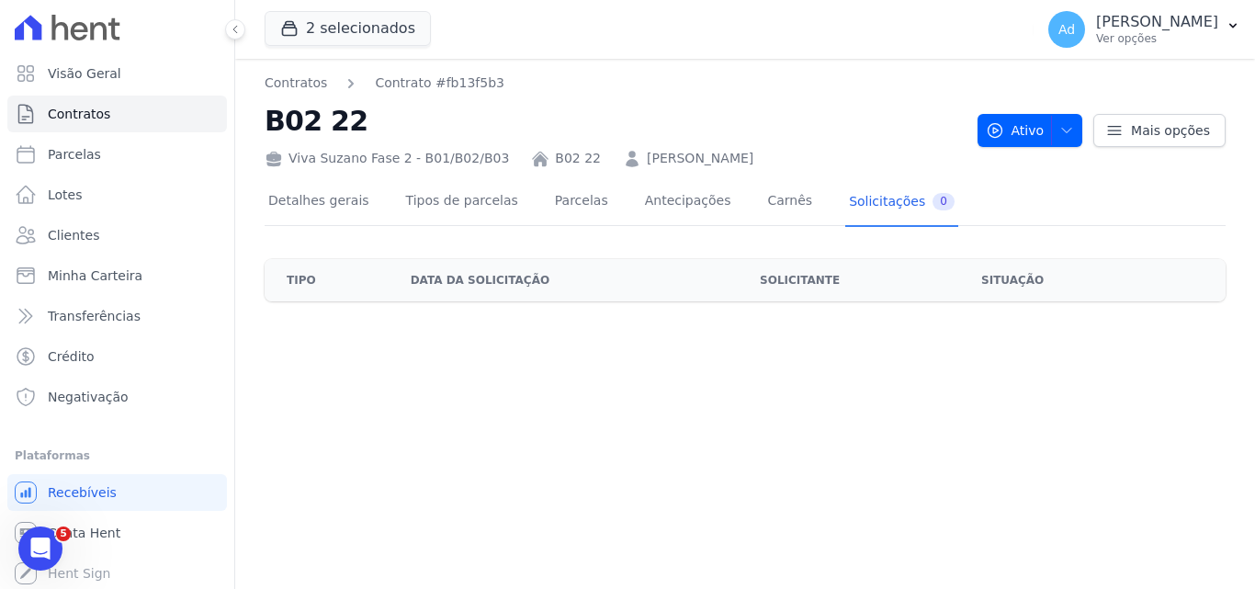
click at [53, 542] on div "Abertura do Messenger da Intercom" at bounding box center [40, 548] width 61 height 61
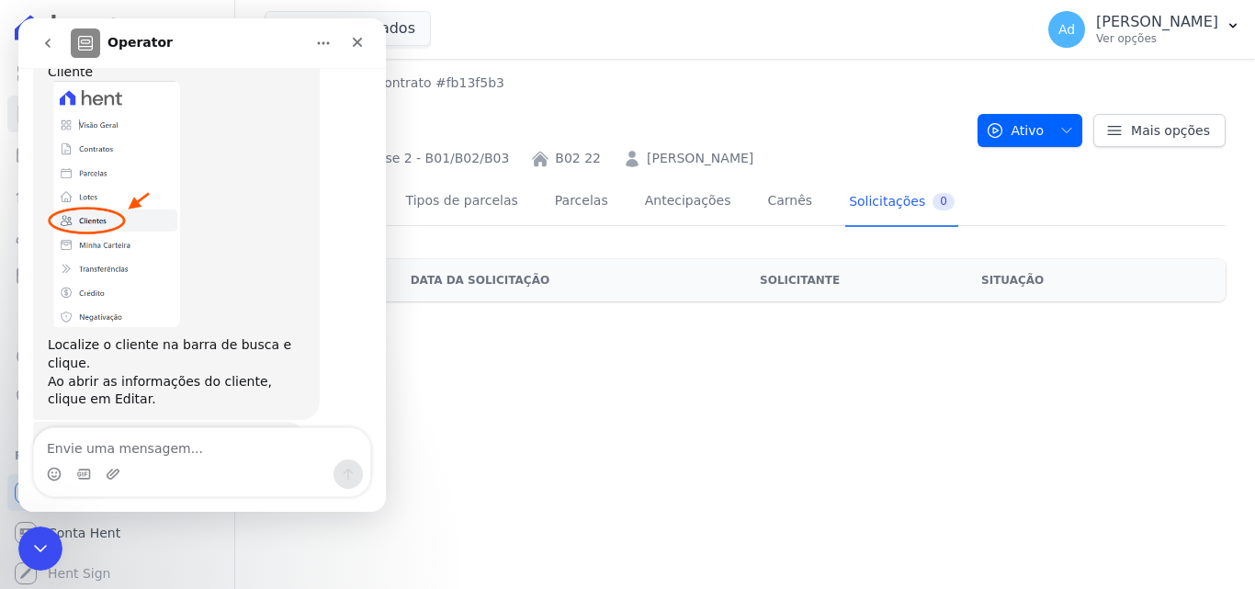
click at [109, 442] on textarea "Envie uma mensagem..." at bounding box center [202, 443] width 336 height 31
type textarea "ok"
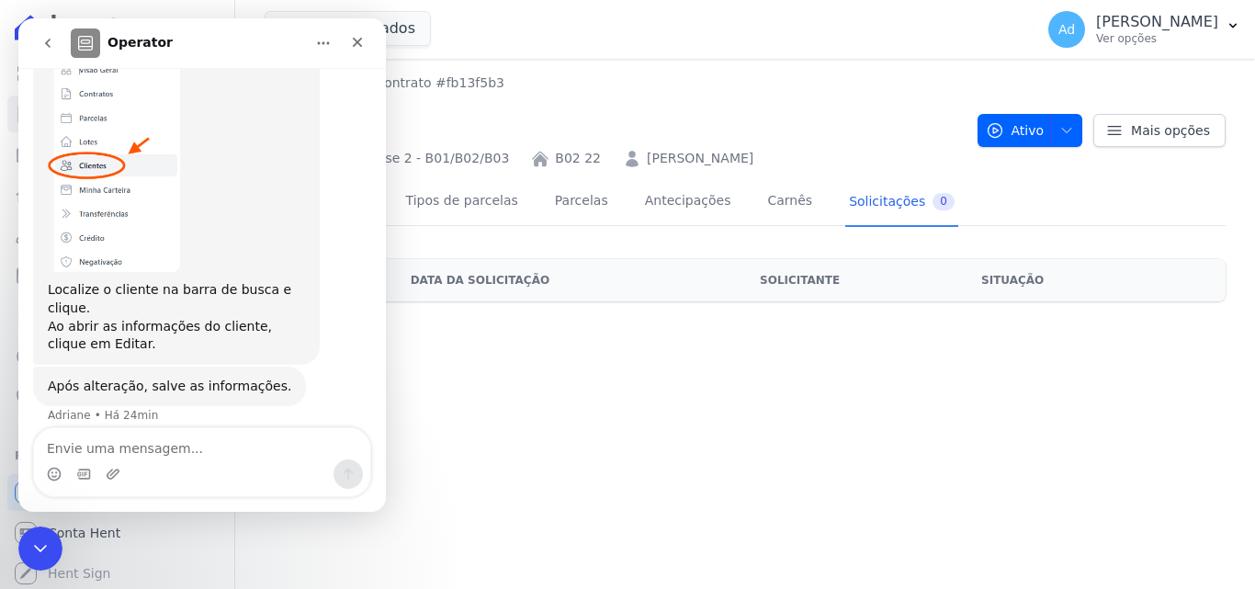
scroll to position [479, 0]
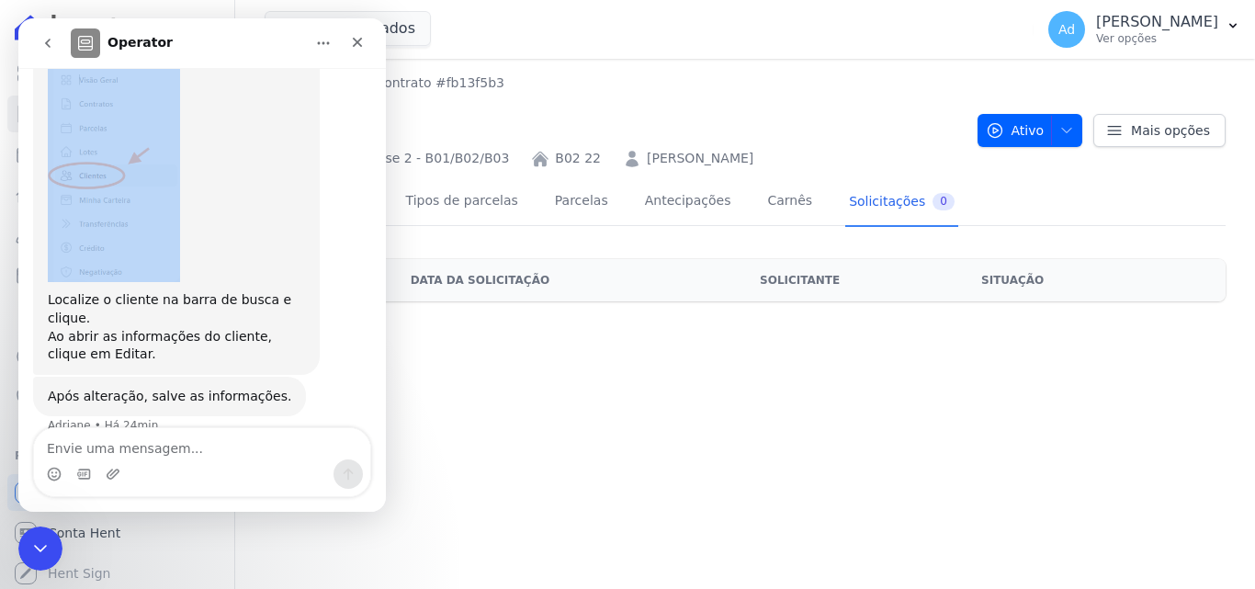
drag, startPoint x: 214, startPoint y: 33, endPoint x: 563, endPoint y: 128, distance: 361.7
click html "Operator Boa tarde! [PERSON_NAME] • Há 30min Você receberá respostas aqui e no …"
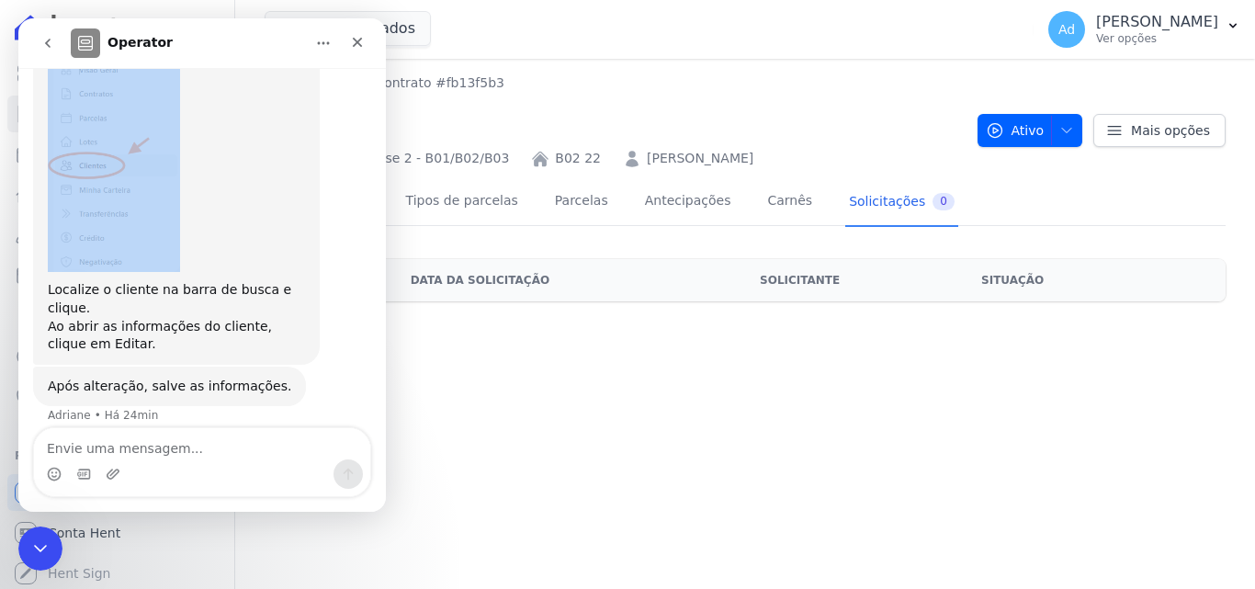
click at [296, 182] on div "Adriane diz…" at bounding box center [176, 149] width 257 height 246
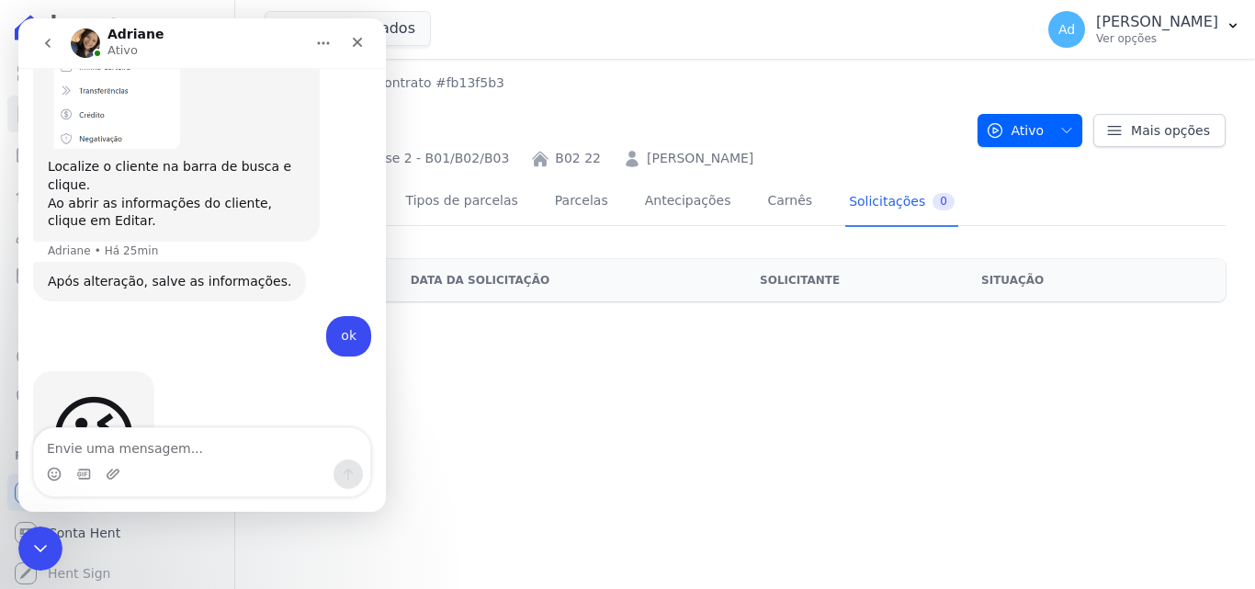
scroll to position [643, 0]
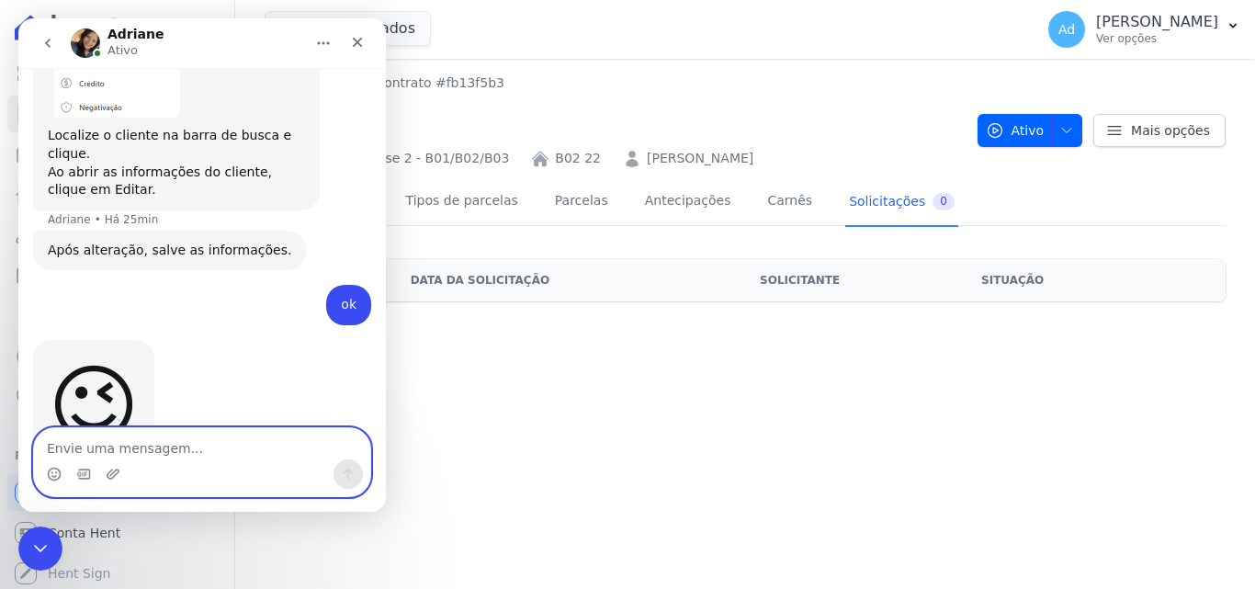
click at [125, 454] on textarea "Envie uma mensagem..." at bounding box center [202, 443] width 336 height 31
type textarea "vou tentar agora"
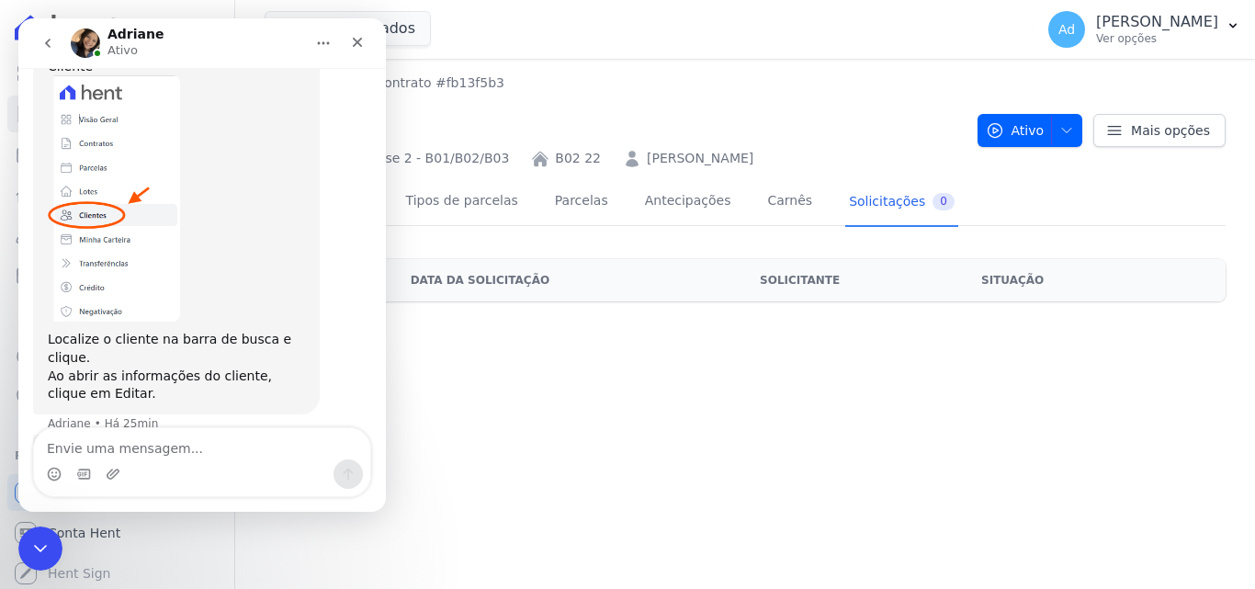
scroll to position [428, 0]
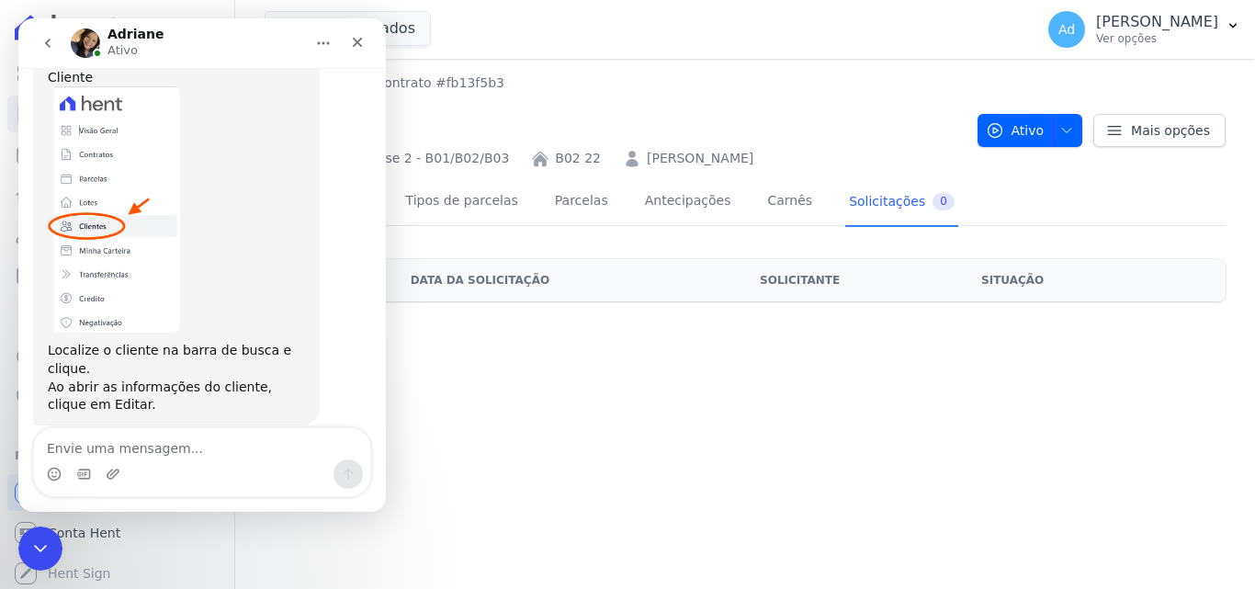
click at [658, 411] on div "Contratos Contrato #fb13f5b3 B02 22 Viva Suzano Fase 2 - B01/B02/B03 B02 22 [PE…" at bounding box center [745, 324] width 1020 height 530
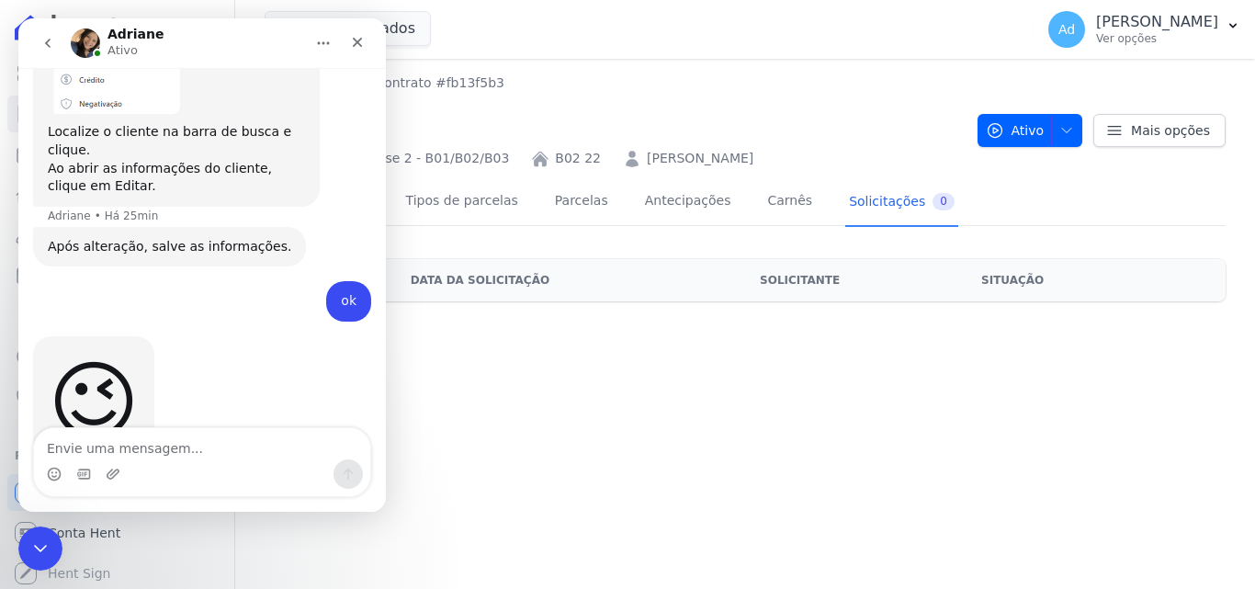
scroll to position [697, 0]
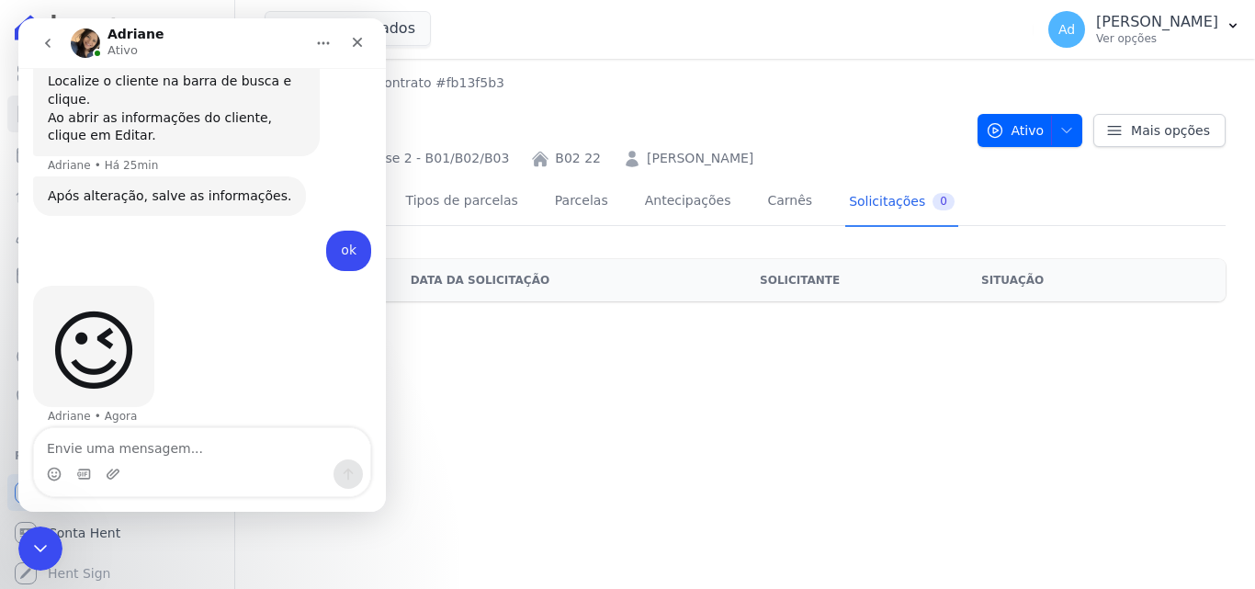
click at [41, 552] on icon "Encerramento do Messenger da Intercom" at bounding box center [40, 548] width 22 height 22
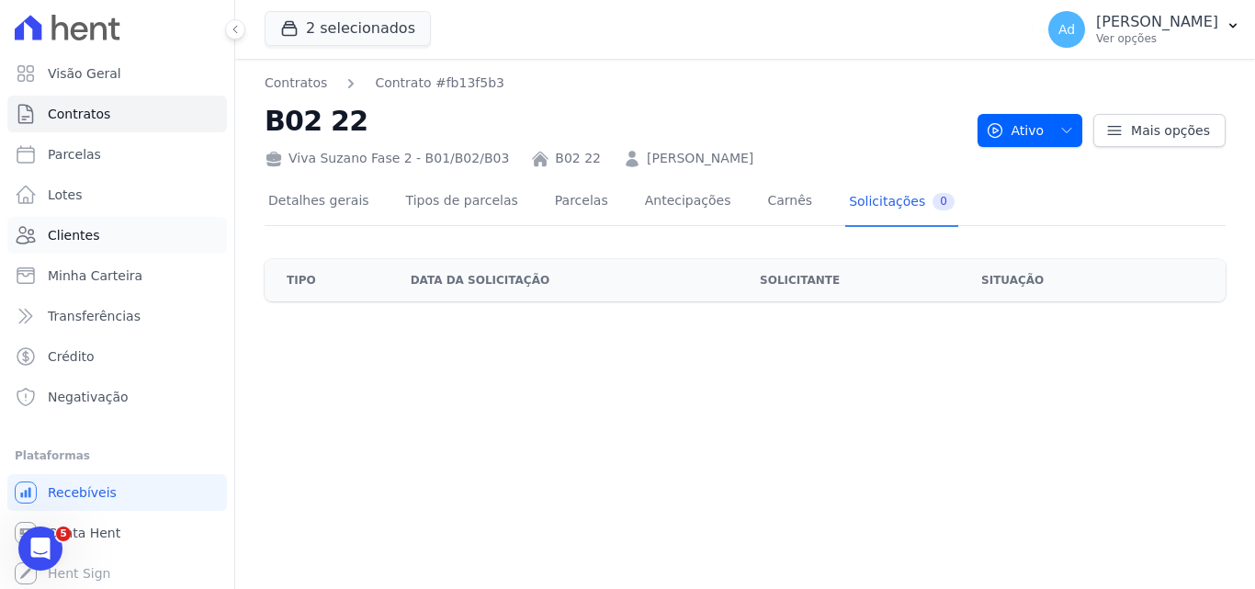
click at [87, 233] on span "Clientes" at bounding box center [73, 235] width 51 height 18
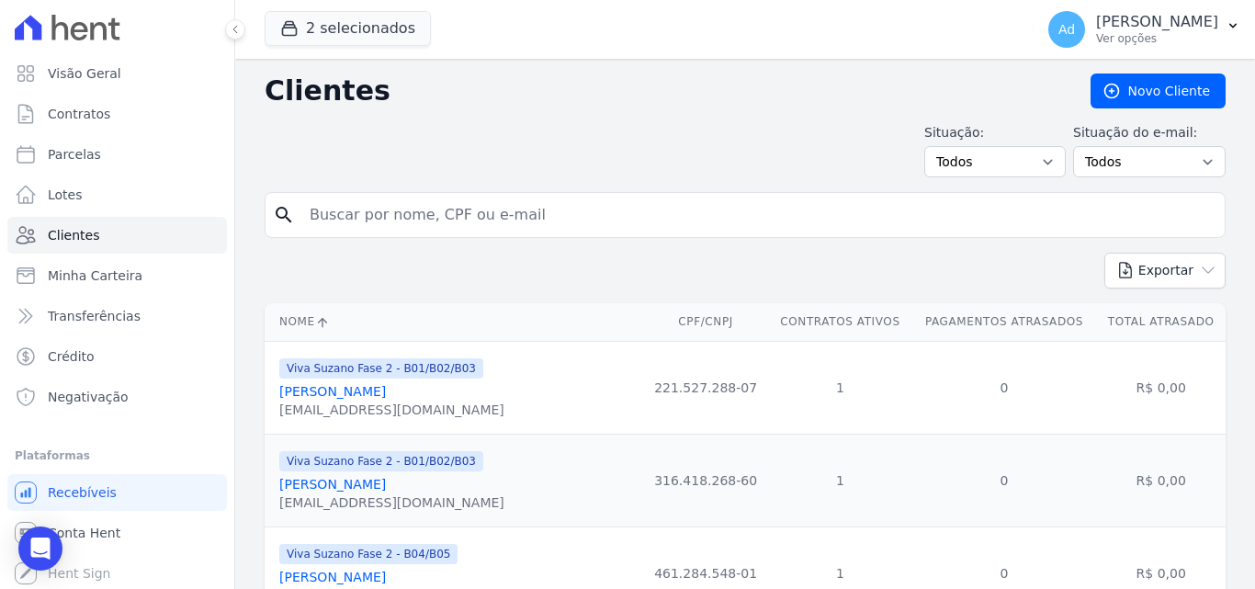
click at [376, 224] on input "search" at bounding box center [758, 215] width 919 height 37
type input "[PERSON_NAME]"
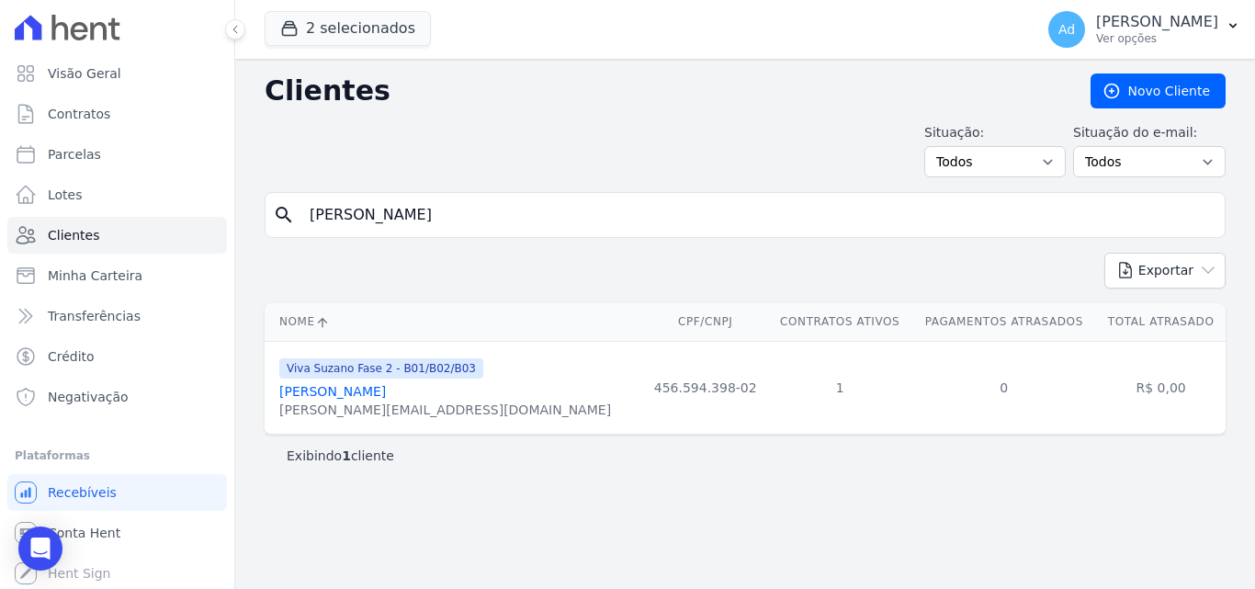
click at [392, 376] on span "Viva Suzano Fase 2 - B01/B02/B03" at bounding box center [381, 368] width 204 height 20
click at [381, 411] on div "[PERSON_NAME][EMAIL_ADDRESS][DOMAIN_NAME]" at bounding box center [445, 409] width 332 height 18
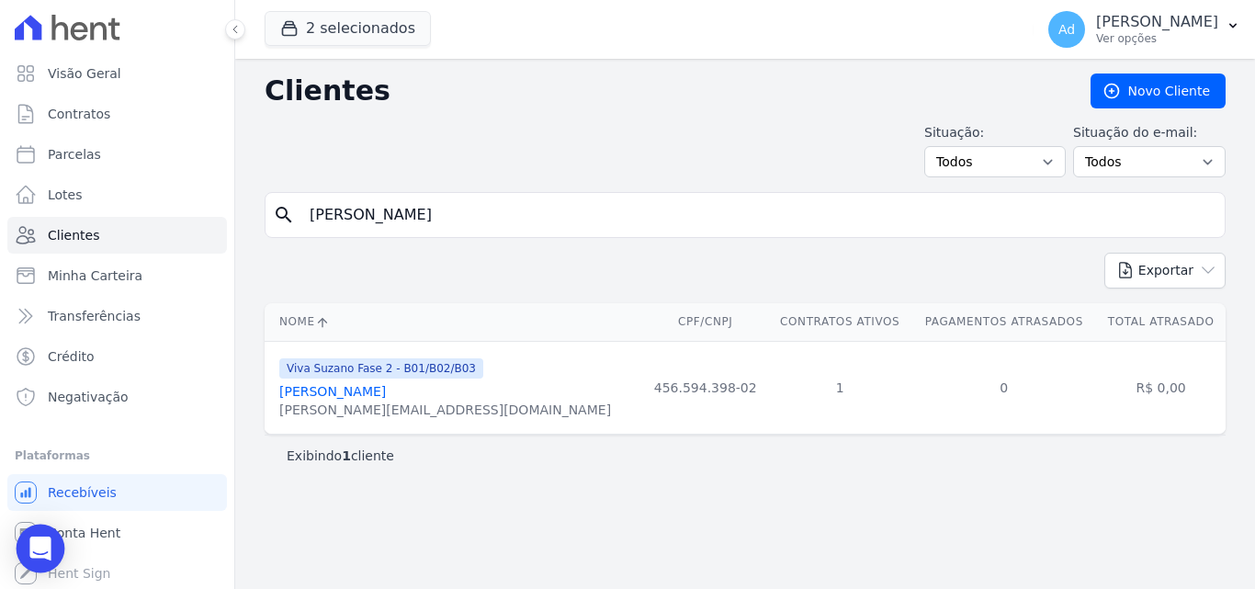
click at [51, 552] on div "Open Intercom Messenger" at bounding box center [41, 549] width 49 height 49
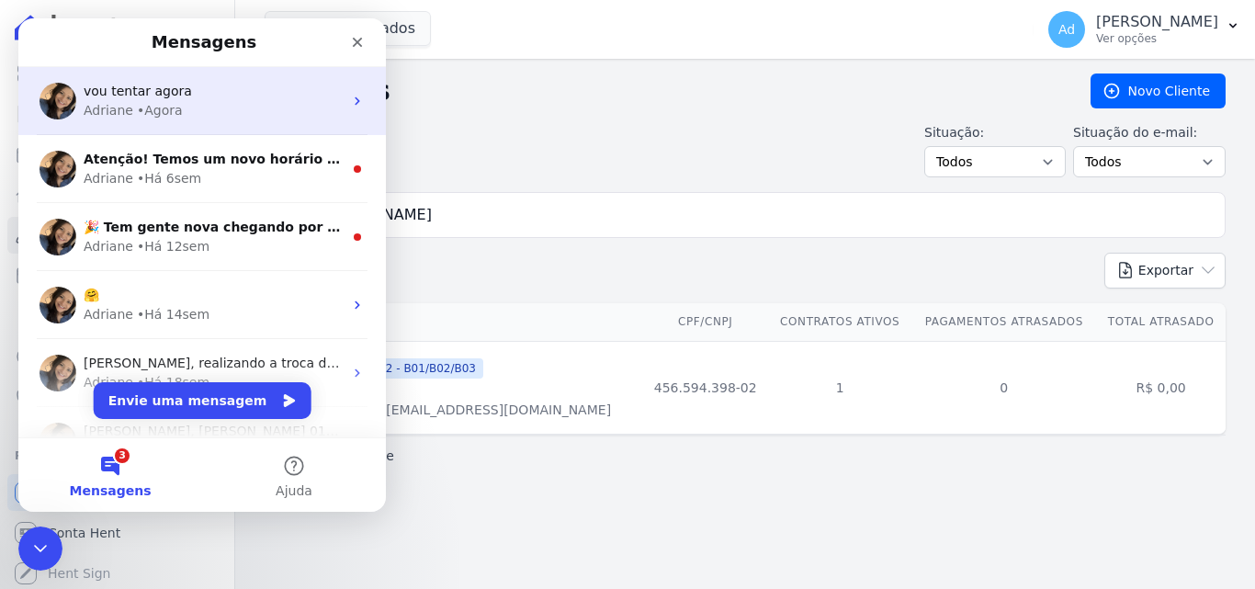
click at [164, 107] on div "• Agora" at bounding box center [160, 110] width 46 height 19
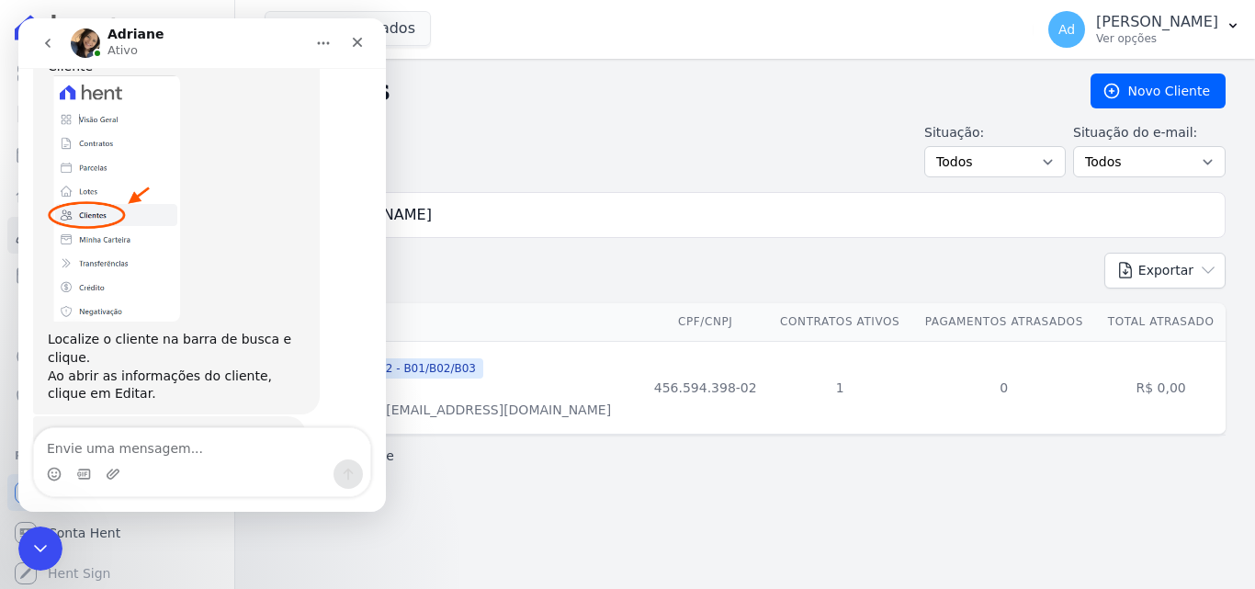
scroll to position [425, 0]
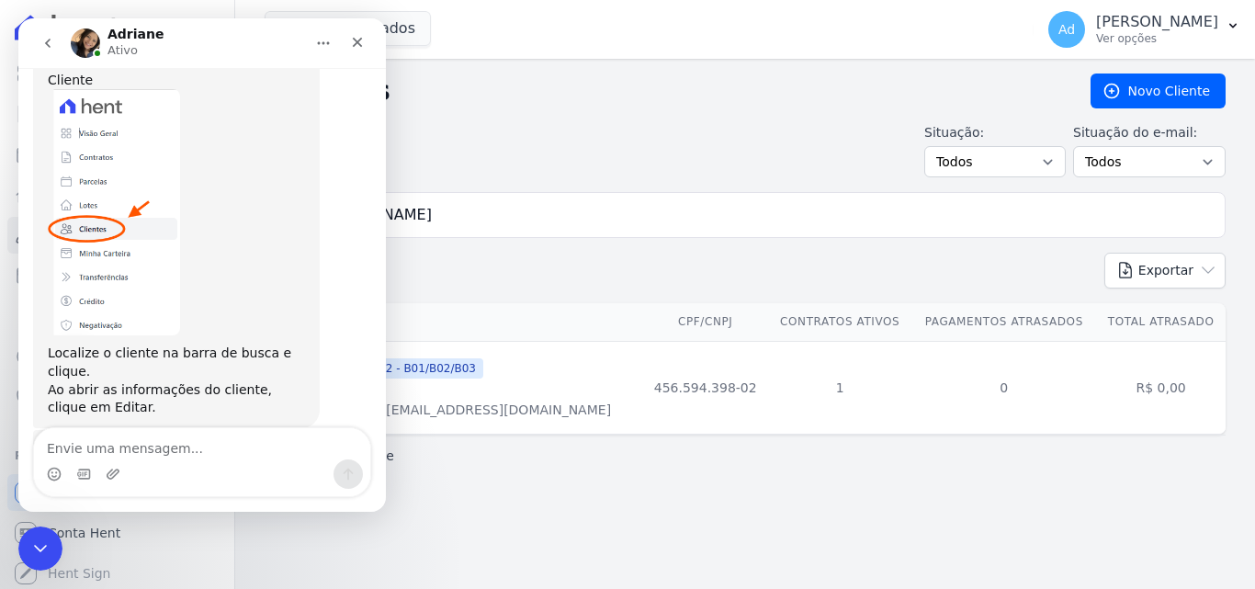
click at [766, 501] on div "Clientes [GEOGRAPHIC_DATA] Situação: Todos Adimplentes Inadimplentes Situação d…" at bounding box center [745, 324] width 1020 height 530
click at [55, 550] on div "Encerramento do Messenger da Intercom" at bounding box center [40, 548] width 44 height 44
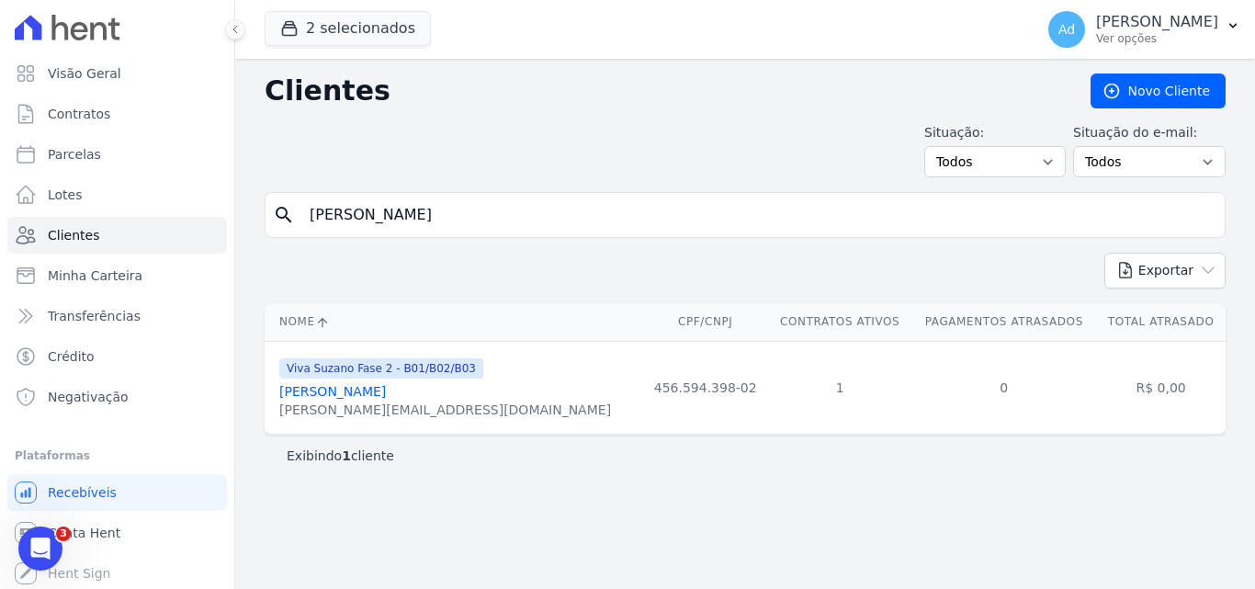
scroll to position [679, 0]
click at [314, 396] on link "[PERSON_NAME]" at bounding box center [332, 391] width 107 height 15
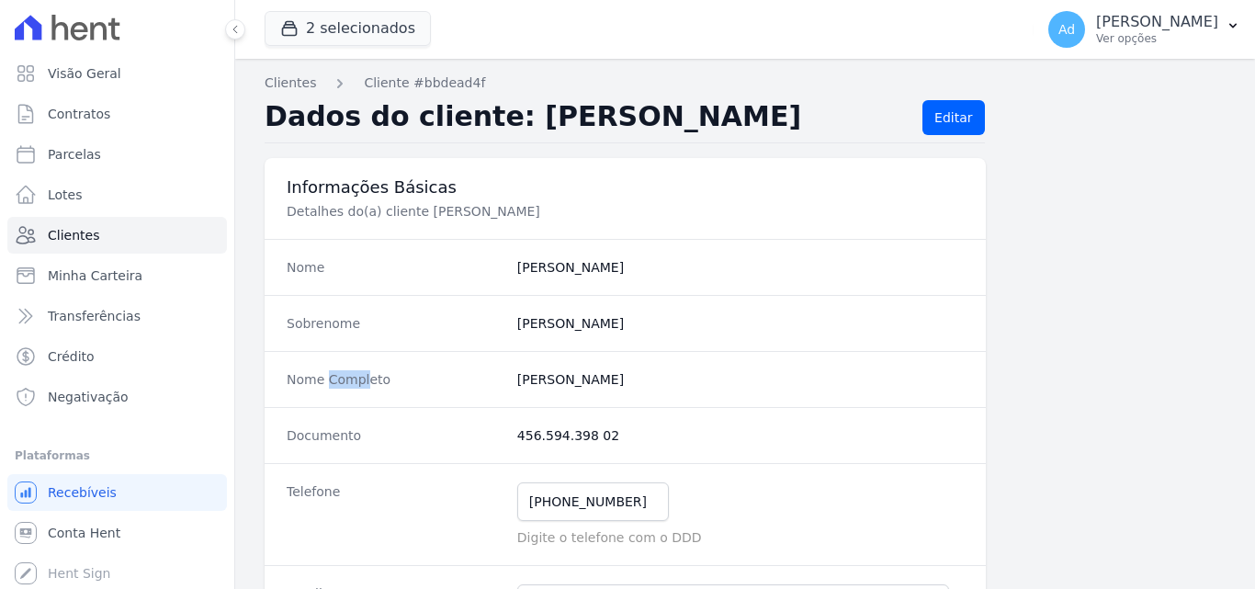
click at [314, 396] on div "Nome Completo [PERSON_NAME]" at bounding box center [625, 379] width 721 height 56
click at [932, 126] on link "Editar" at bounding box center [953, 117] width 62 height 35
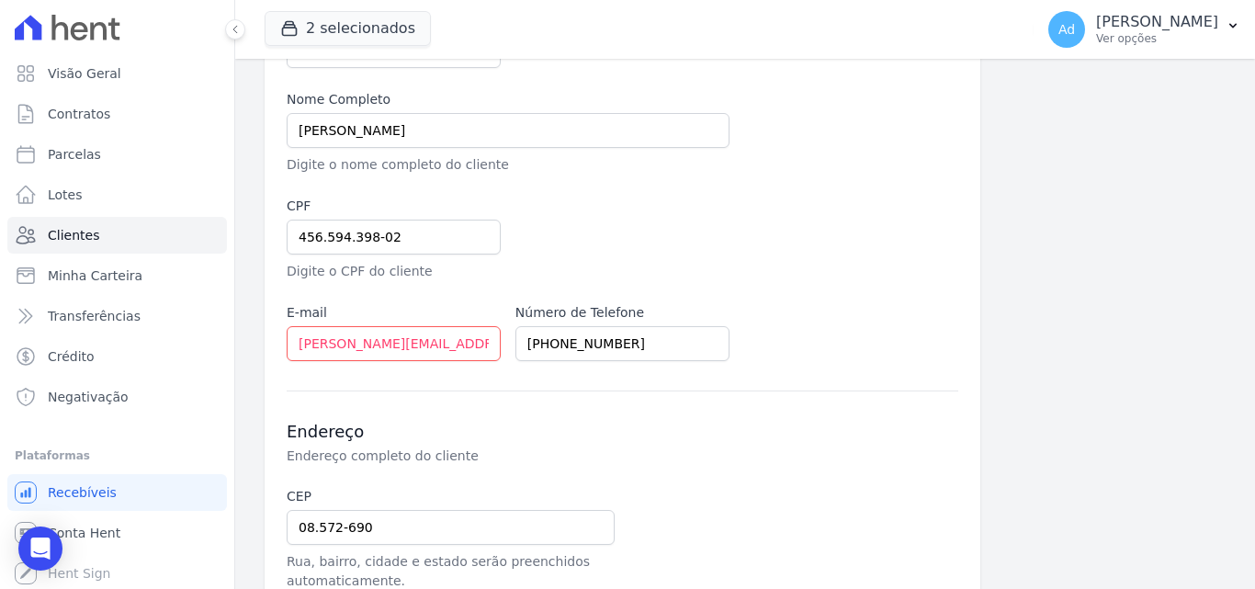
scroll to position [316, 0]
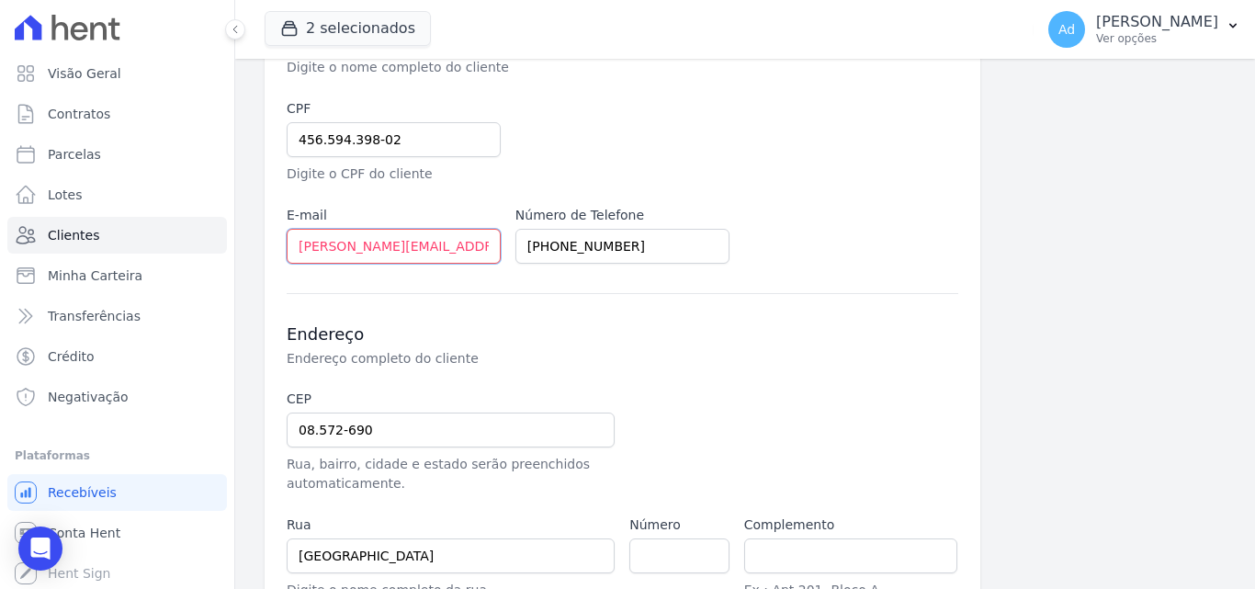
click at [317, 254] on input "[PERSON_NAME][EMAIL_ADDRESS][DOMAIN_NAME]" at bounding box center [394, 246] width 214 height 35
drag, startPoint x: 297, startPoint y: 246, endPoint x: 502, endPoint y: 257, distance: 205.1
click at [502, 257] on div "Empreendimento HITS Cupecê Hits [GEOGRAPHIC_DATA] Oh Freguesia Residencial Viva…" at bounding box center [622, 88] width 671 height 351
paste input "[EMAIL_ADDRESS][DOMAIN_NAME]"
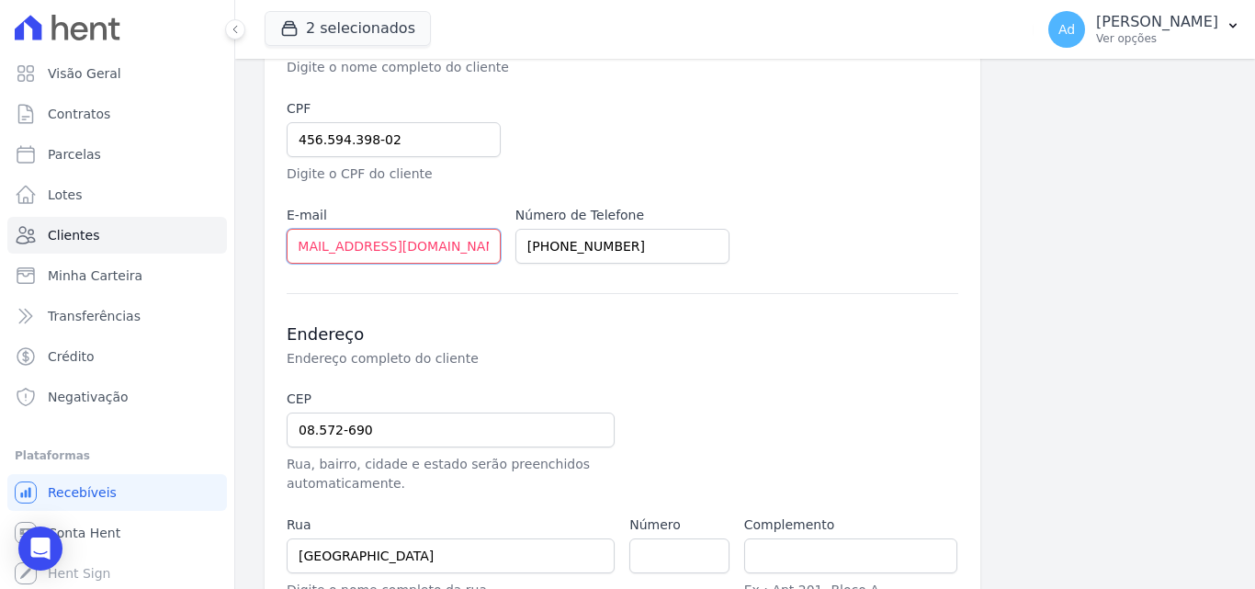
scroll to position [0, 0]
type input "[EMAIL_ADDRESS][DOMAIN_NAME]"
click at [726, 371] on div "Endereço Endereço completo do cliente CEP 08.572-690 Rua, bairro, cidade e esta…" at bounding box center [622, 509] width 671 height 433
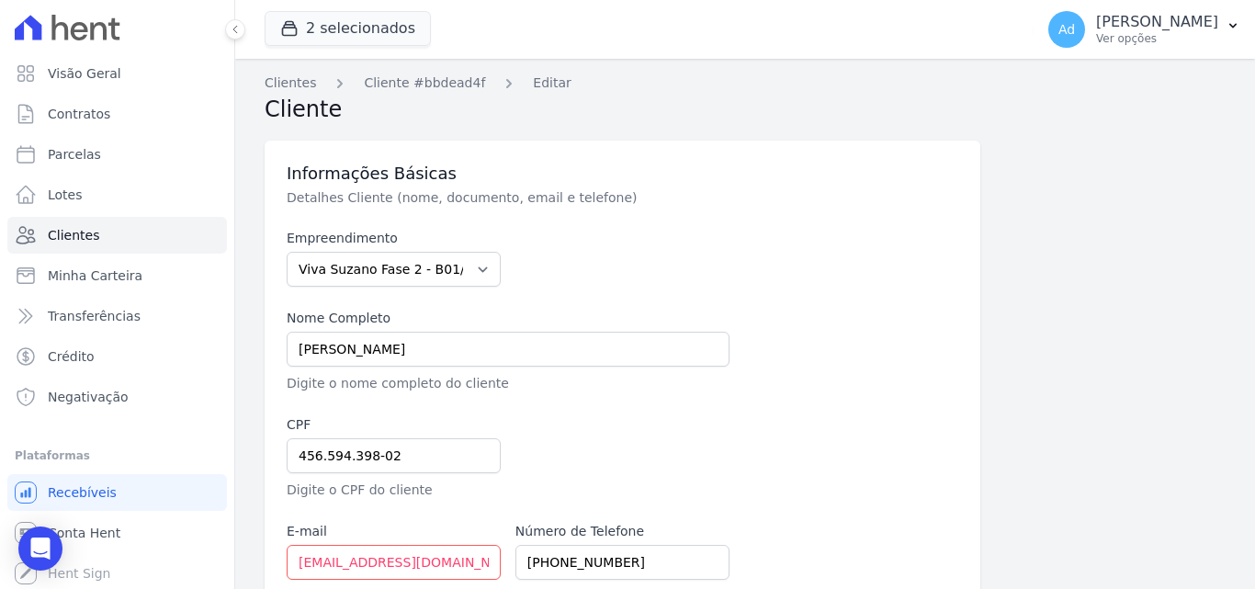
scroll to position [527, 0]
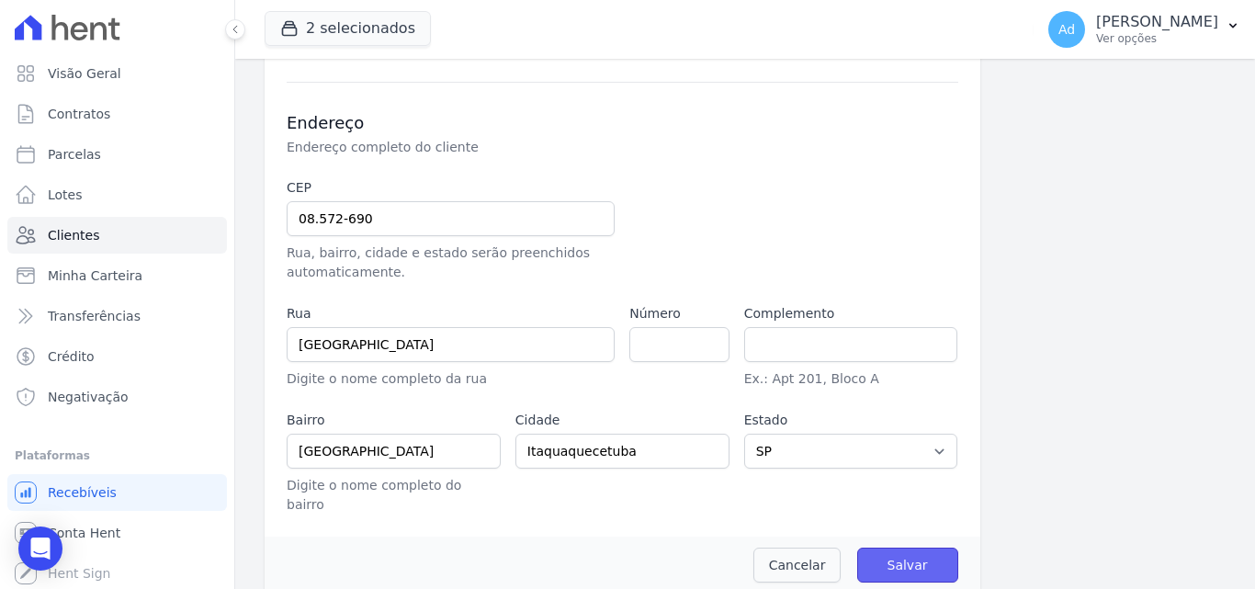
click at [915, 547] on input "Salvar" at bounding box center [907, 564] width 101 height 35
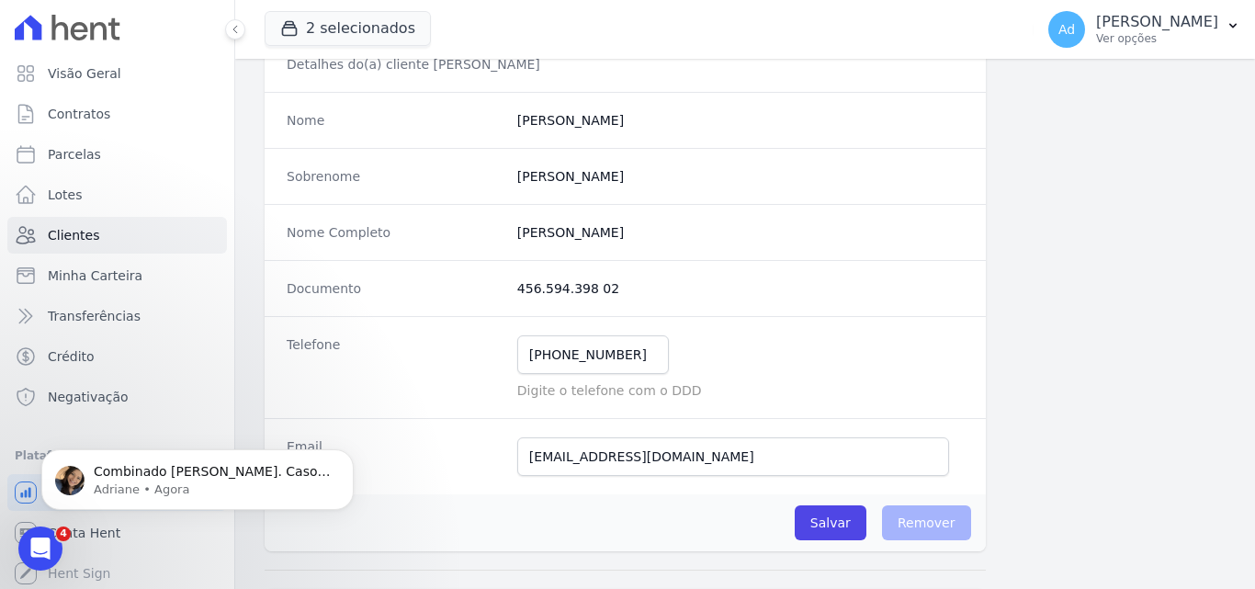
scroll to position [185, 0]
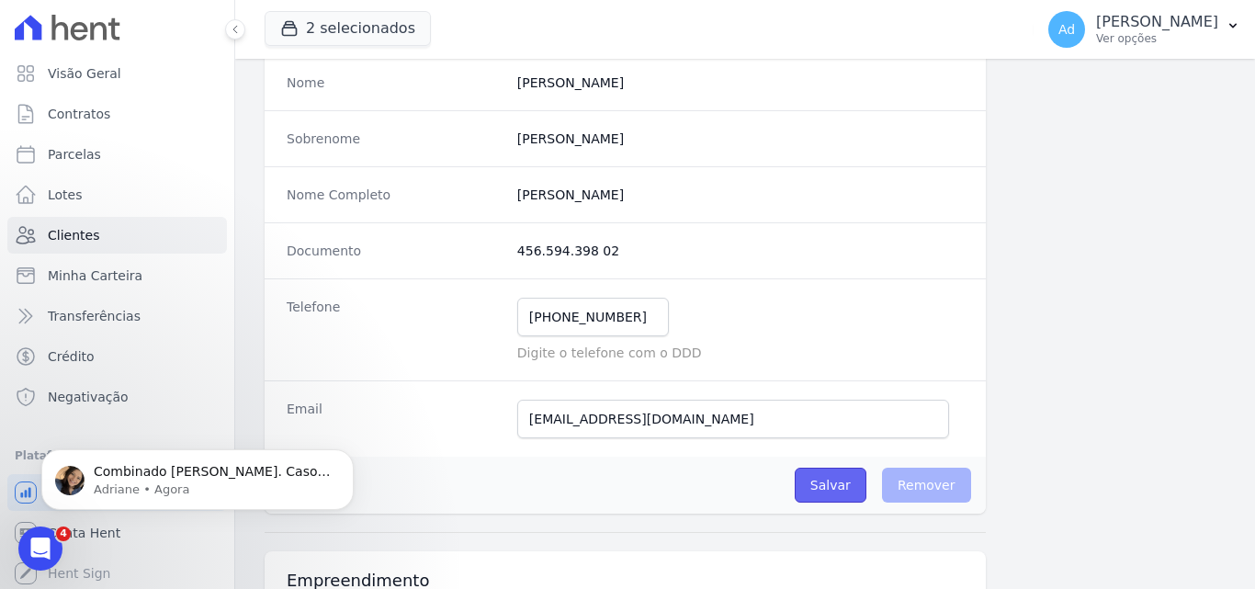
click at [820, 488] on input "Salvar" at bounding box center [831, 485] width 72 height 35
